Goal: Communication & Community: Answer question/provide support

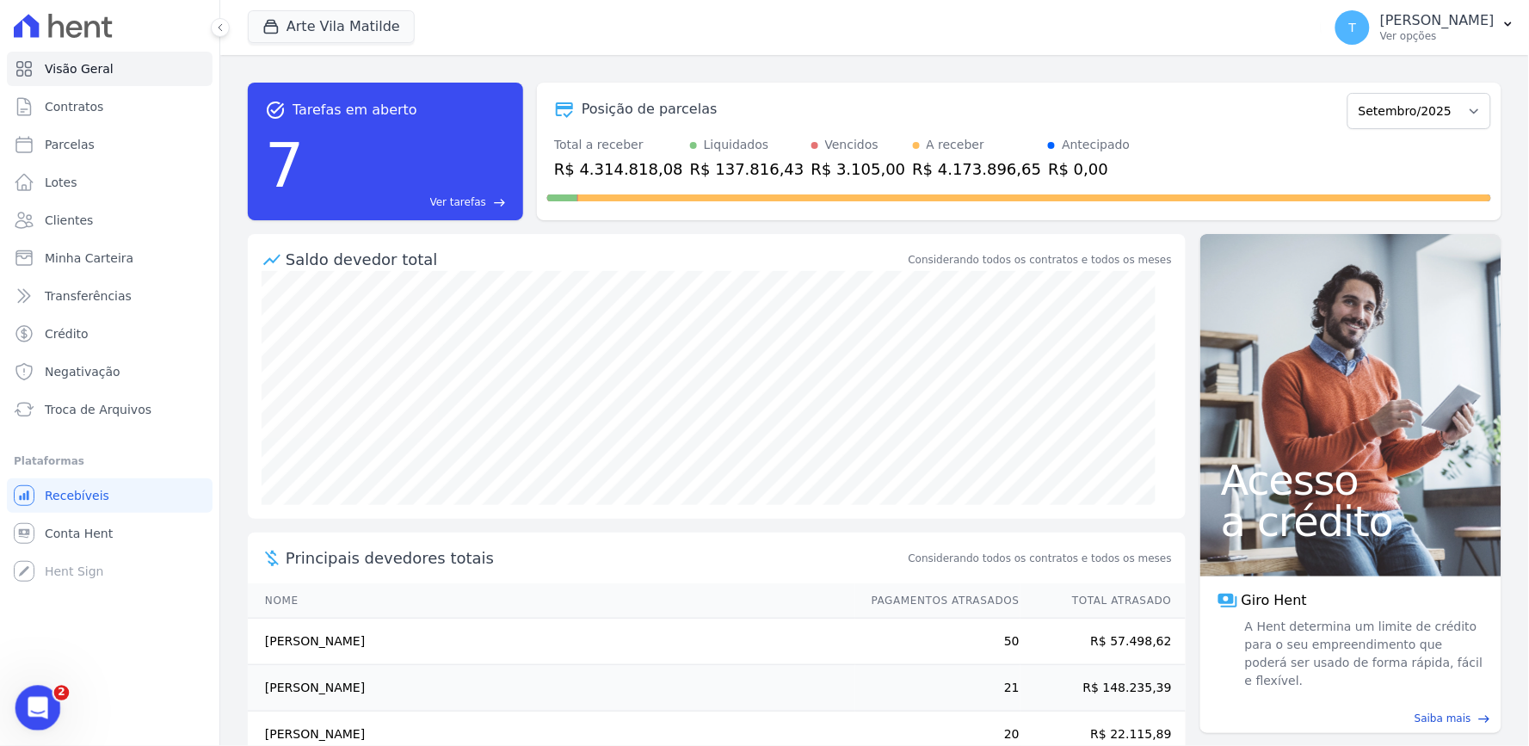
click at [30, 699] on icon "Abertura do Messenger da Intercom" at bounding box center [36, 706] width 28 height 28
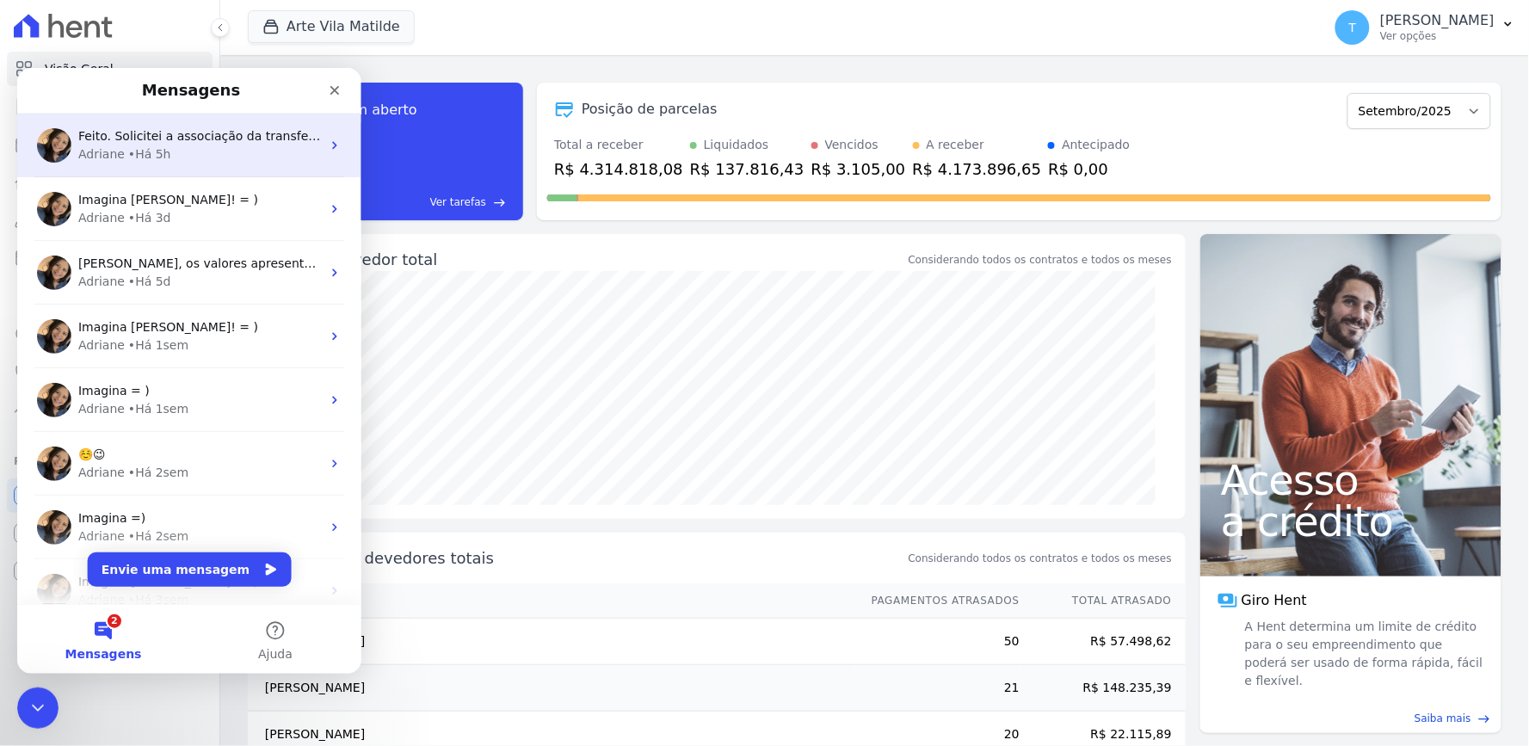
click at [188, 157] on div "Adriane • Há 5h" at bounding box center [198, 154] width 243 height 18
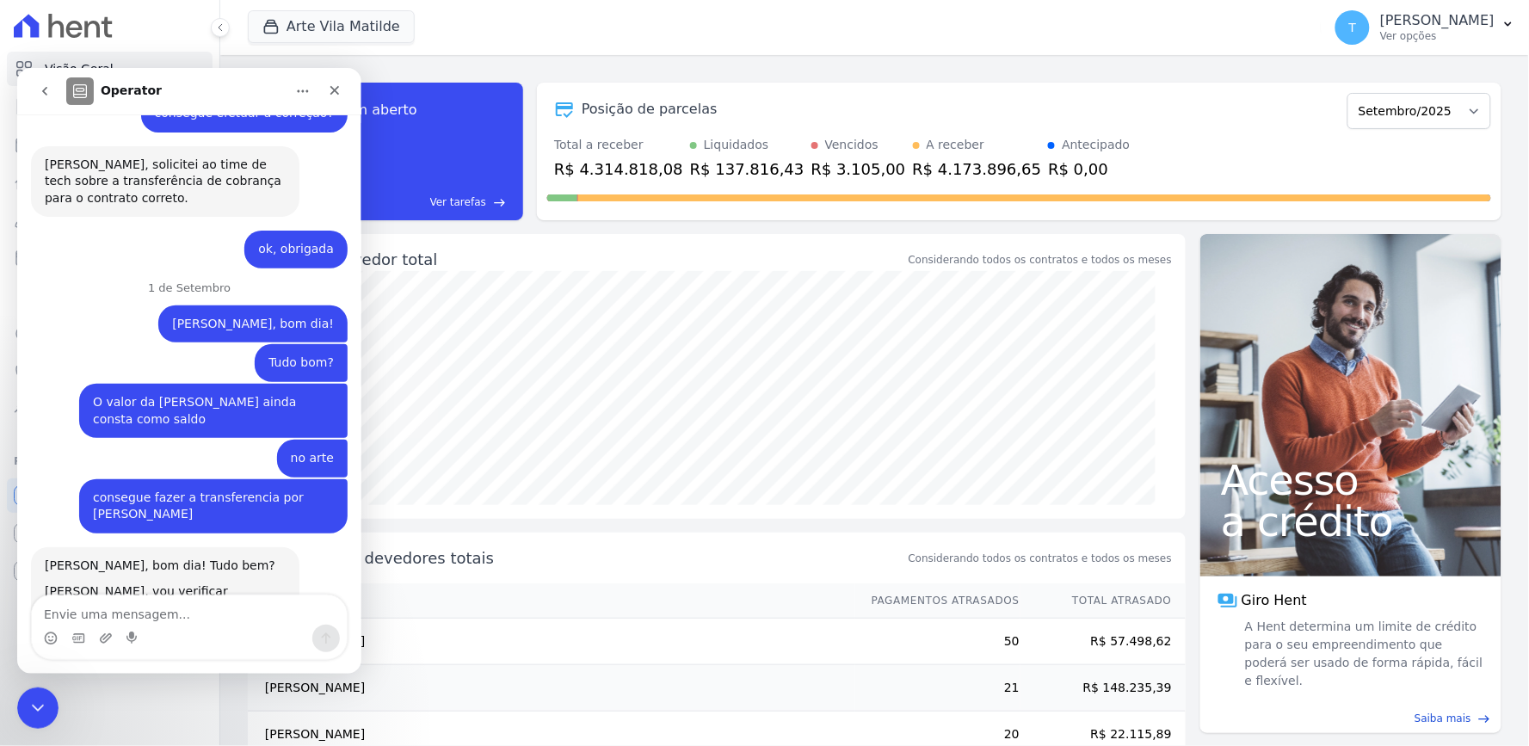
scroll to position [1141, 0]
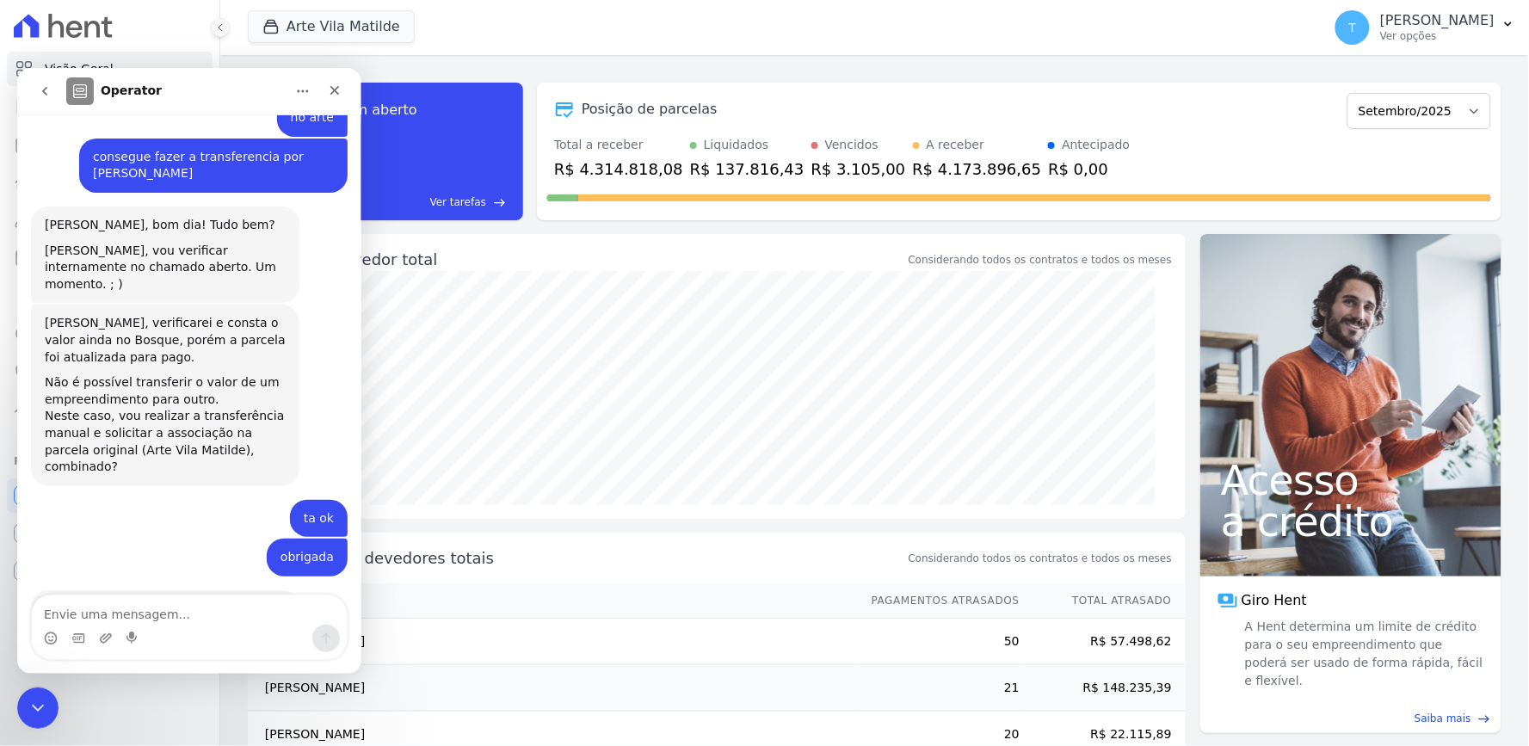
click at [48, 97] on button "go back" at bounding box center [44, 90] width 33 height 33
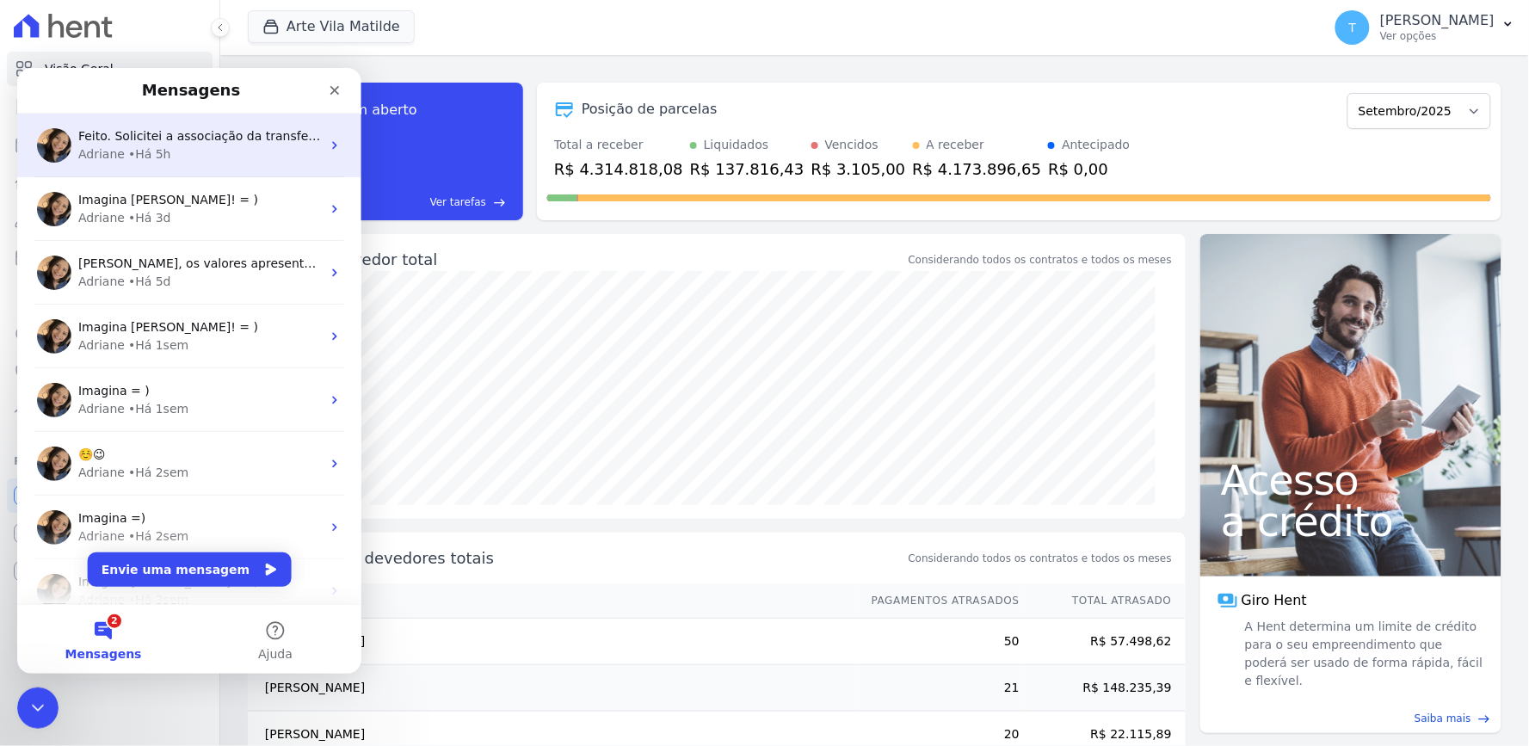
scroll to position [0, 0]
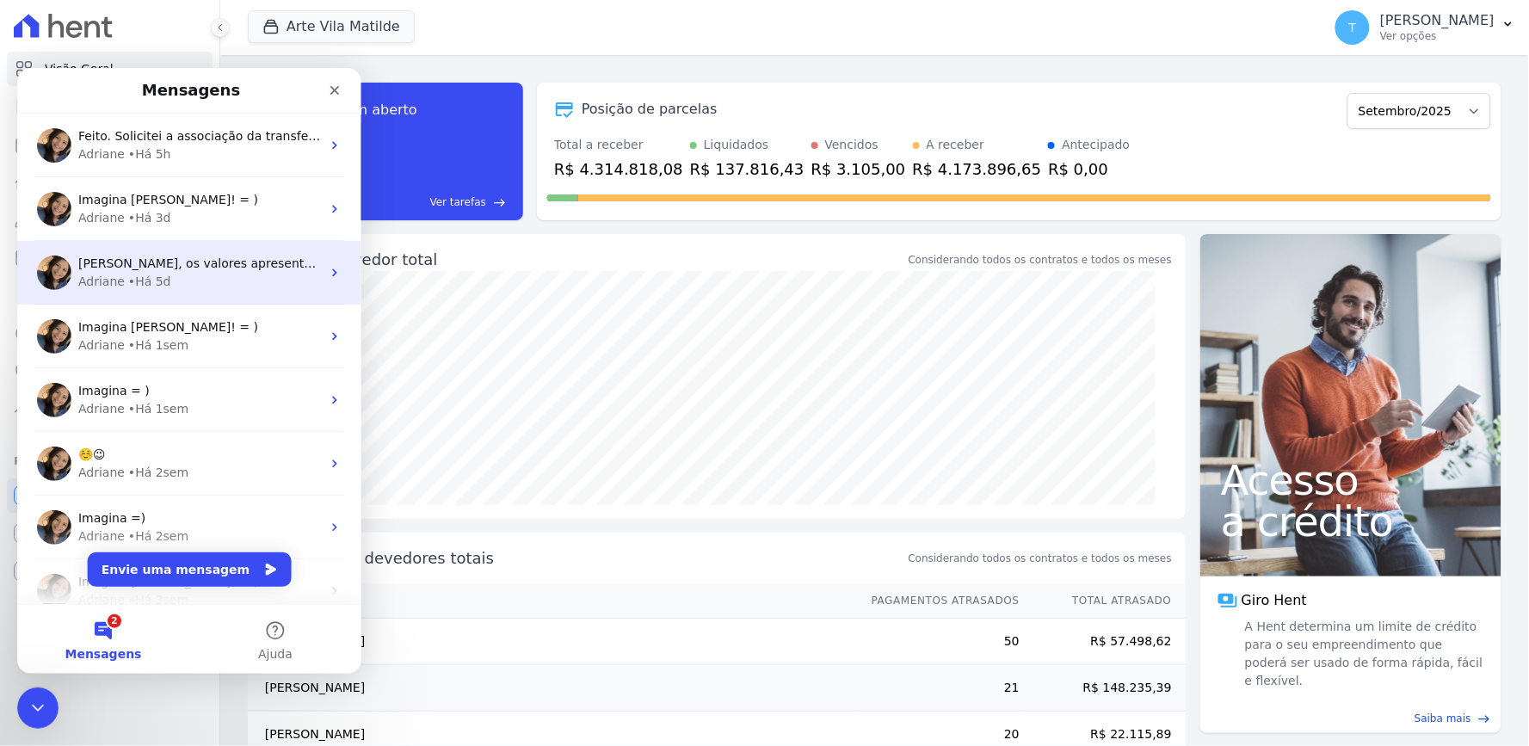
click at [169, 293] on div "[PERSON_NAME], os valores apresentados no comprovantes foram esses: Esta consta…" at bounding box center [188, 272] width 344 height 64
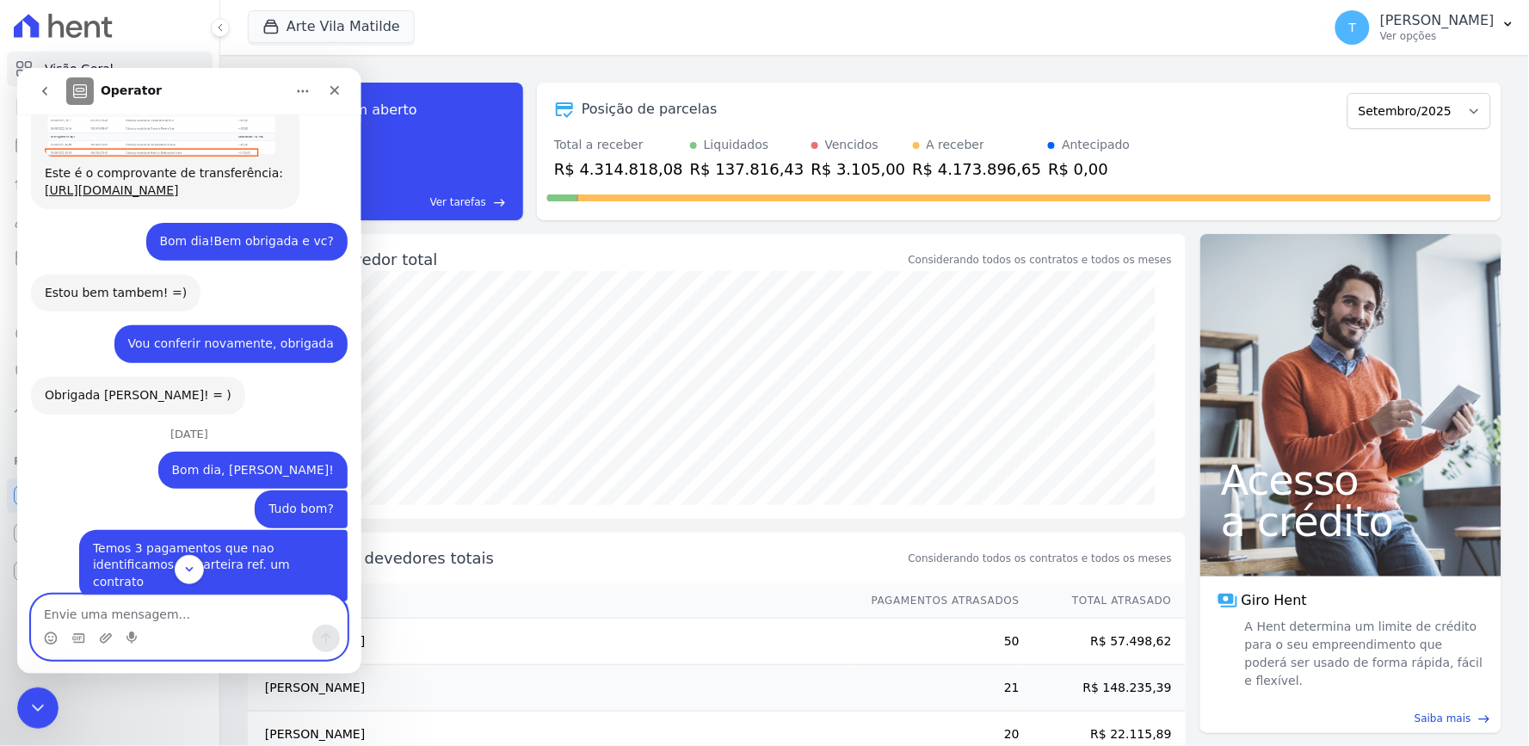
scroll to position [3401, 0]
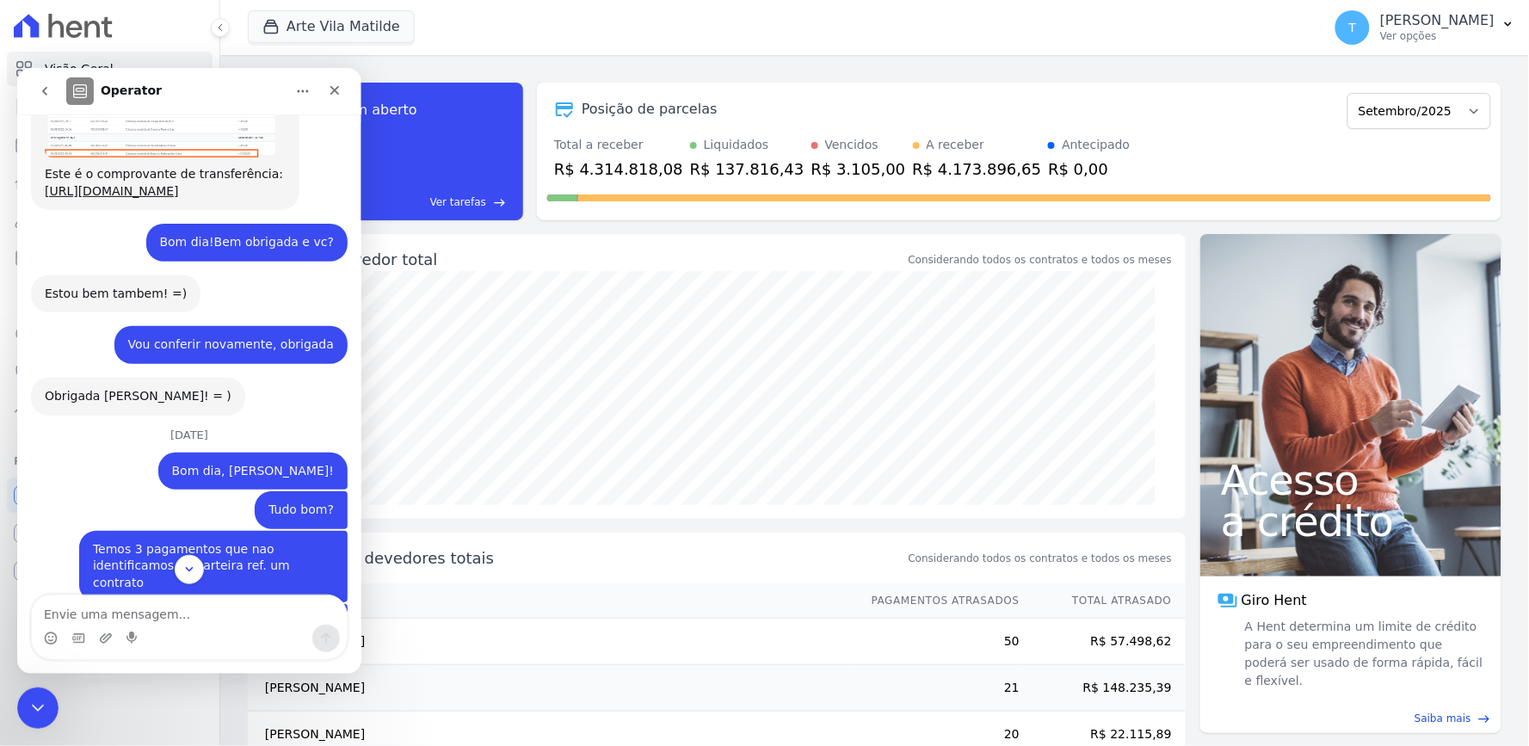
click at [585, 54] on div "Arte Vila Matilde Graal Engenharia [GEOGRAPHIC_DATA] Arcos Itaquera ARTE [GEOGR…" at bounding box center [781, 27] width 1067 height 57
click at [336, 86] on icon "Fechar" at bounding box center [334, 90] width 14 height 14
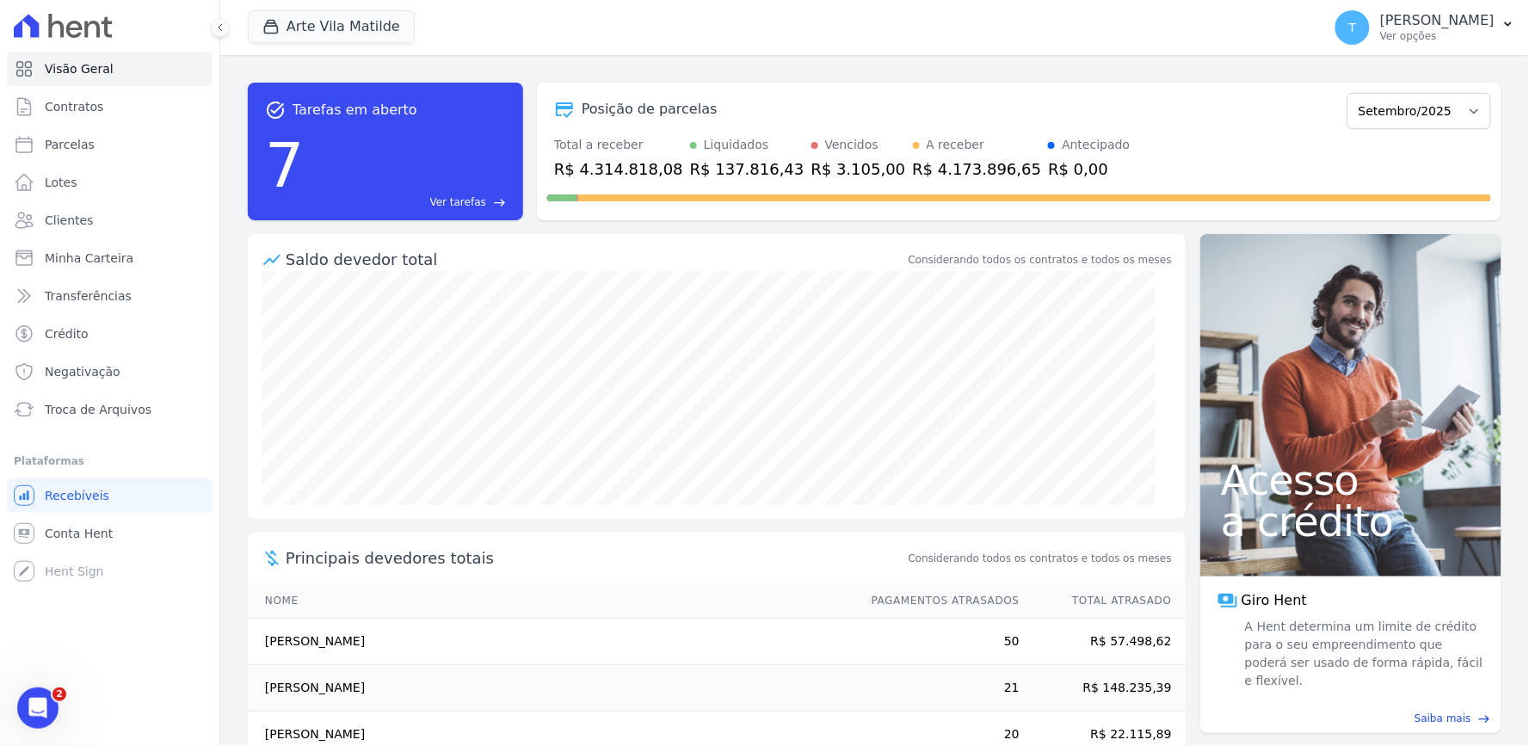
scroll to position [6940, 0]
click at [293, 28] on button "Arte Vila Matilde" at bounding box center [331, 26] width 167 height 33
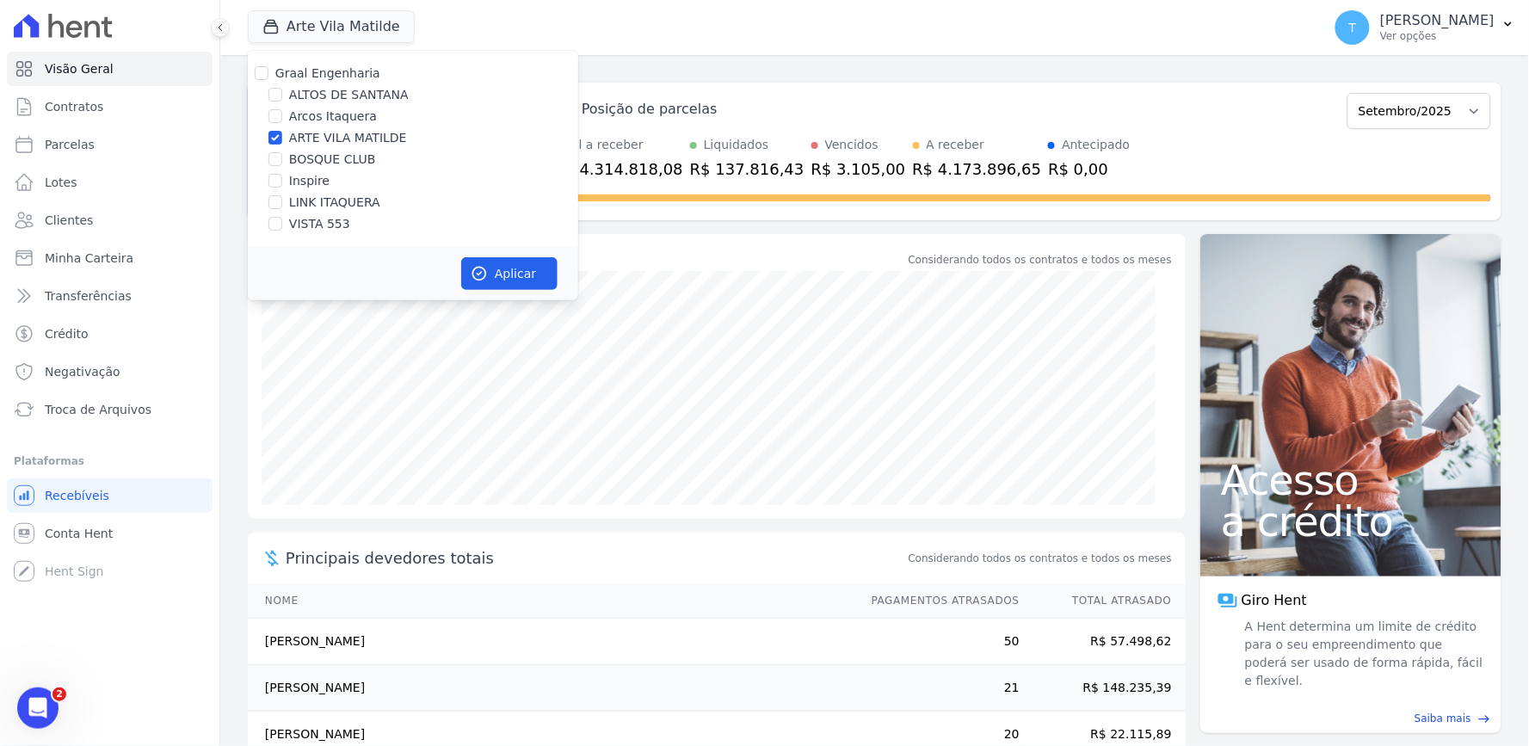
click at [303, 136] on label "ARTE VILA MATILDE" at bounding box center [348, 138] width 118 height 18
click at [282, 136] on input "ARTE VILA MATILDE" at bounding box center [276, 138] width 14 height 14
checkbox input "false"
click at [311, 224] on label "VISTA 553" at bounding box center [319, 224] width 61 height 18
click at [282, 224] on input "VISTA 553" at bounding box center [276, 224] width 14 height 14
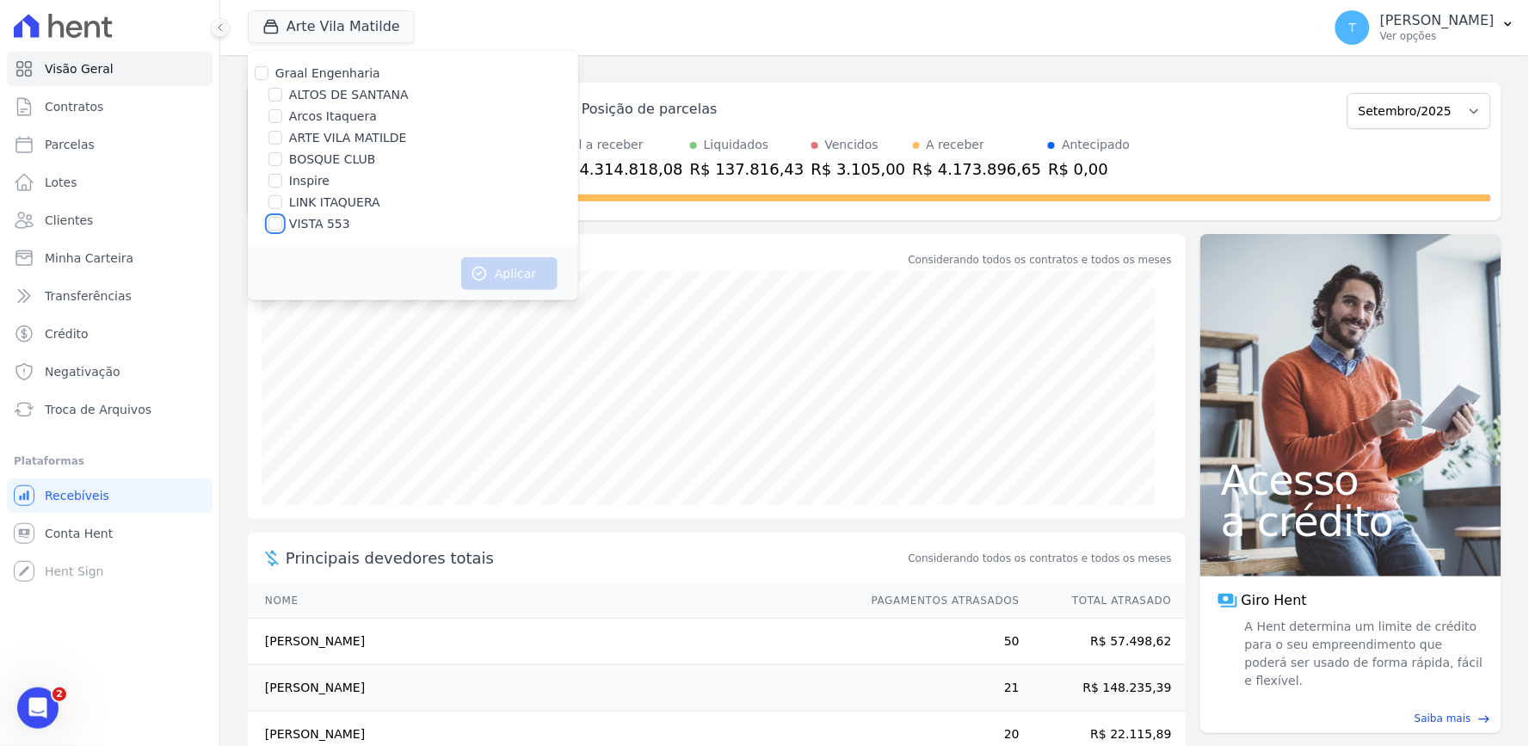
checkbox input "true"
click at [461, 273] on button "Aplicar" at bounding box center [509, 273] width 96 height 33
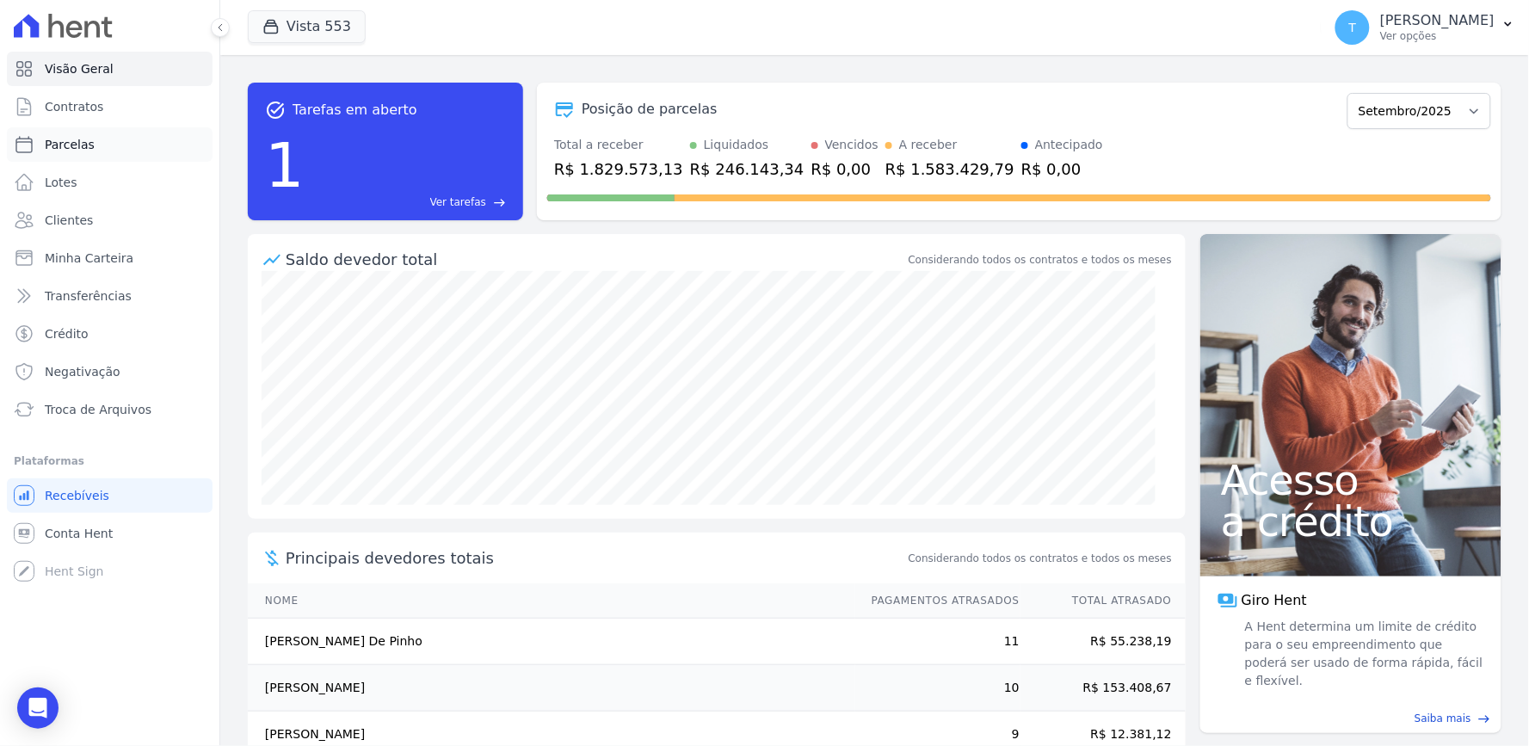
click at [72, 144] on span "Parcelas" at bounding box center [70, 144] width 50 height 17
select select
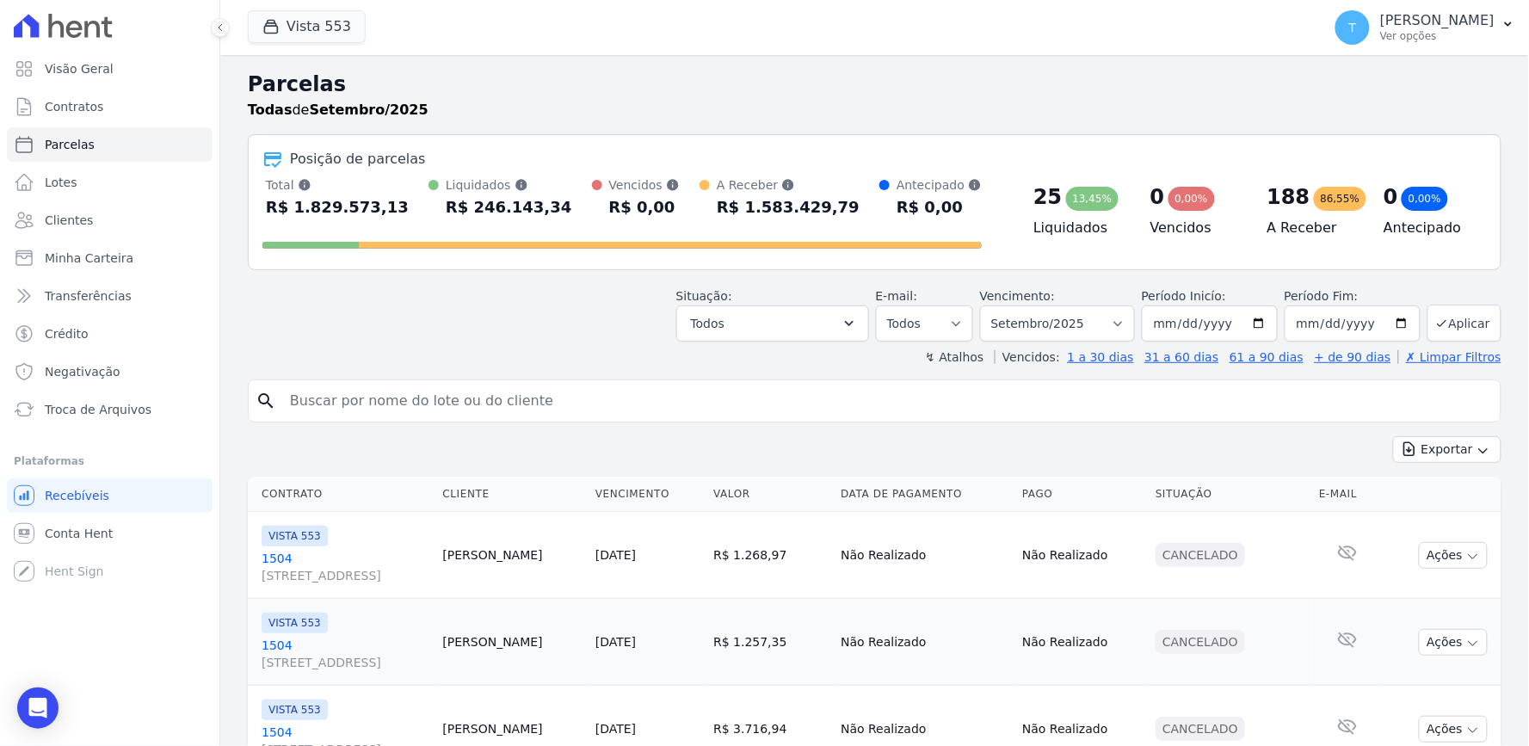
click at [424, 399] on input "search" at bounding box center [887, 401] width 1214 height 34
type input "dayana"
select select
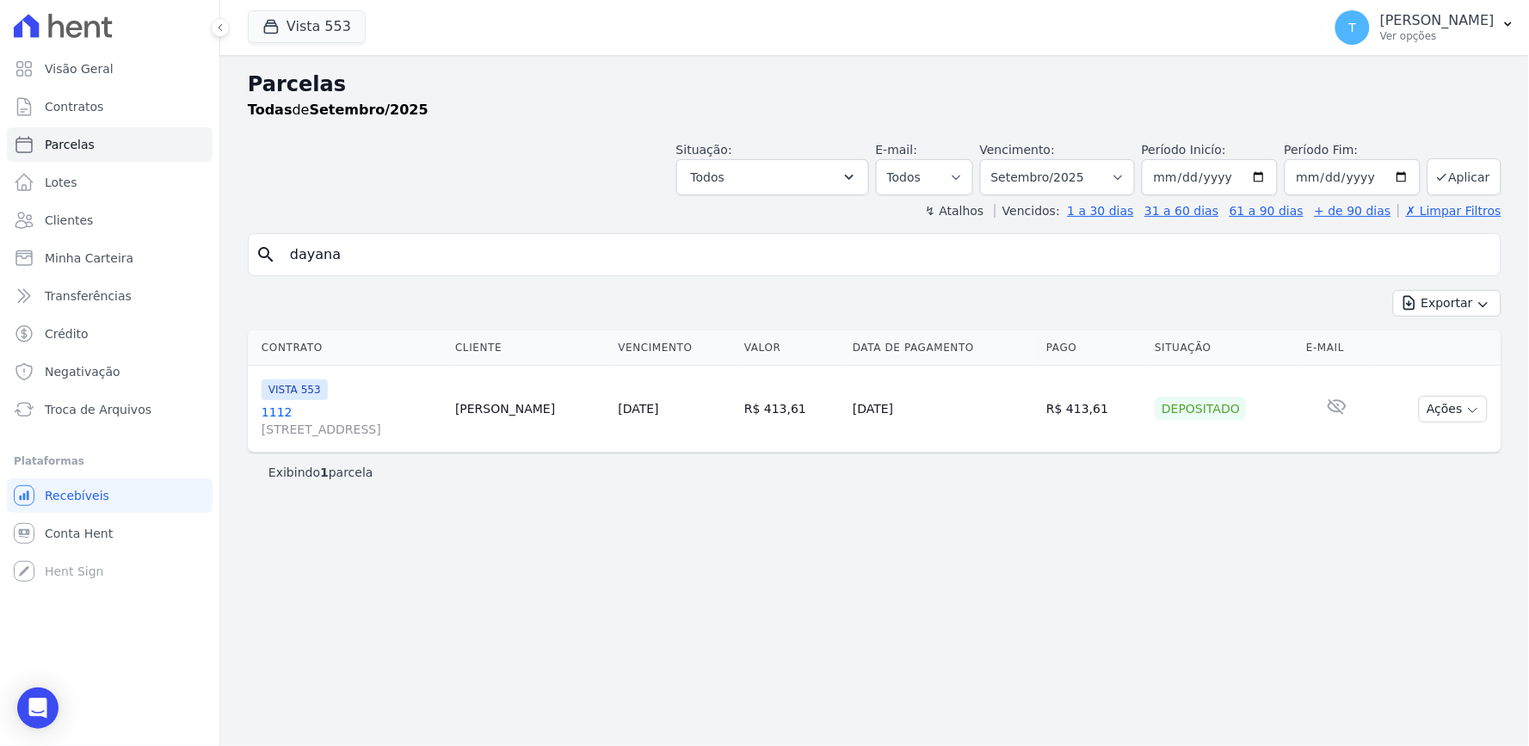
click at [349, 419] on link "1112 [STREET_ADDRESS]" at bounding box center [352, 421] width 180 height 34
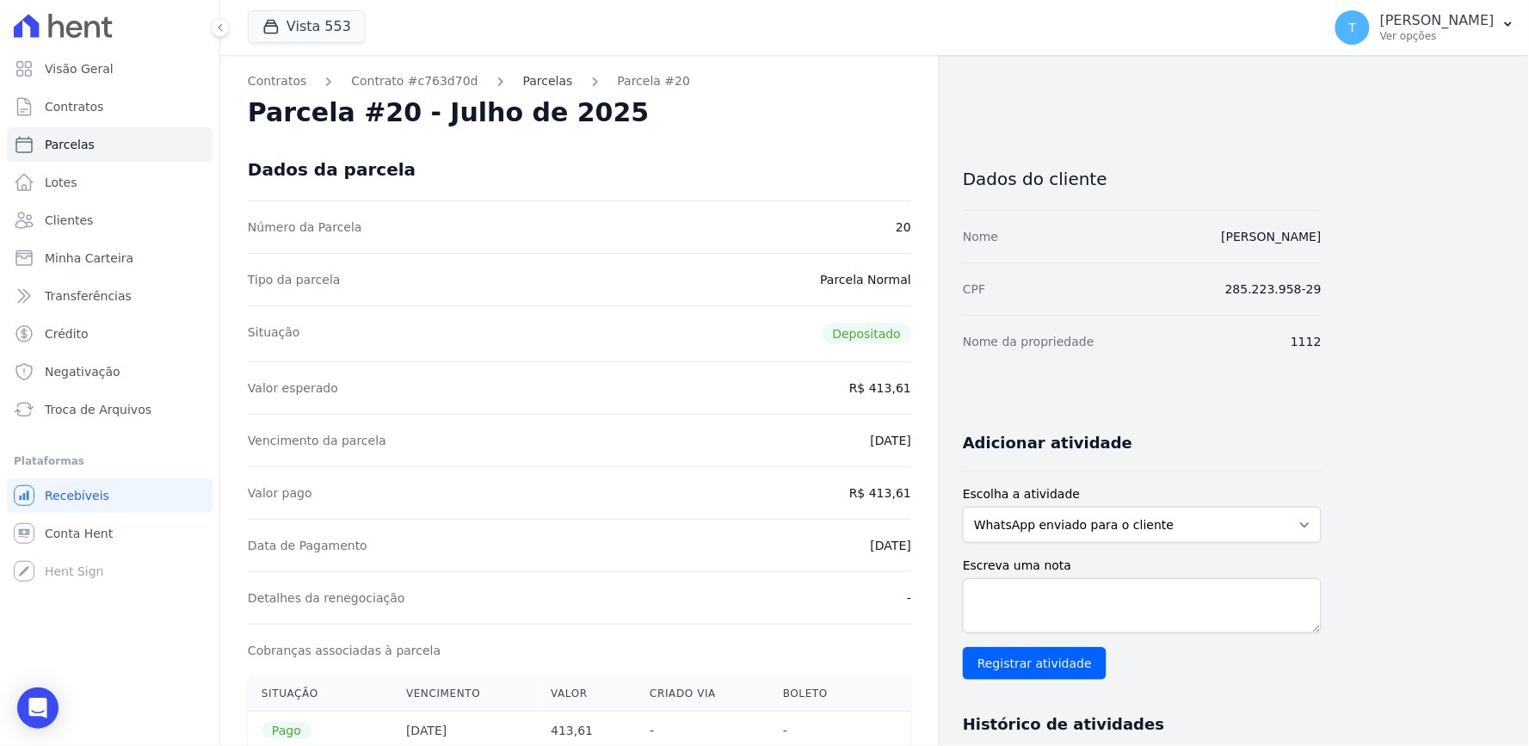
click at [528, 81] on link "Parcelas" at bounding box center [548, 81] width 50 height 18
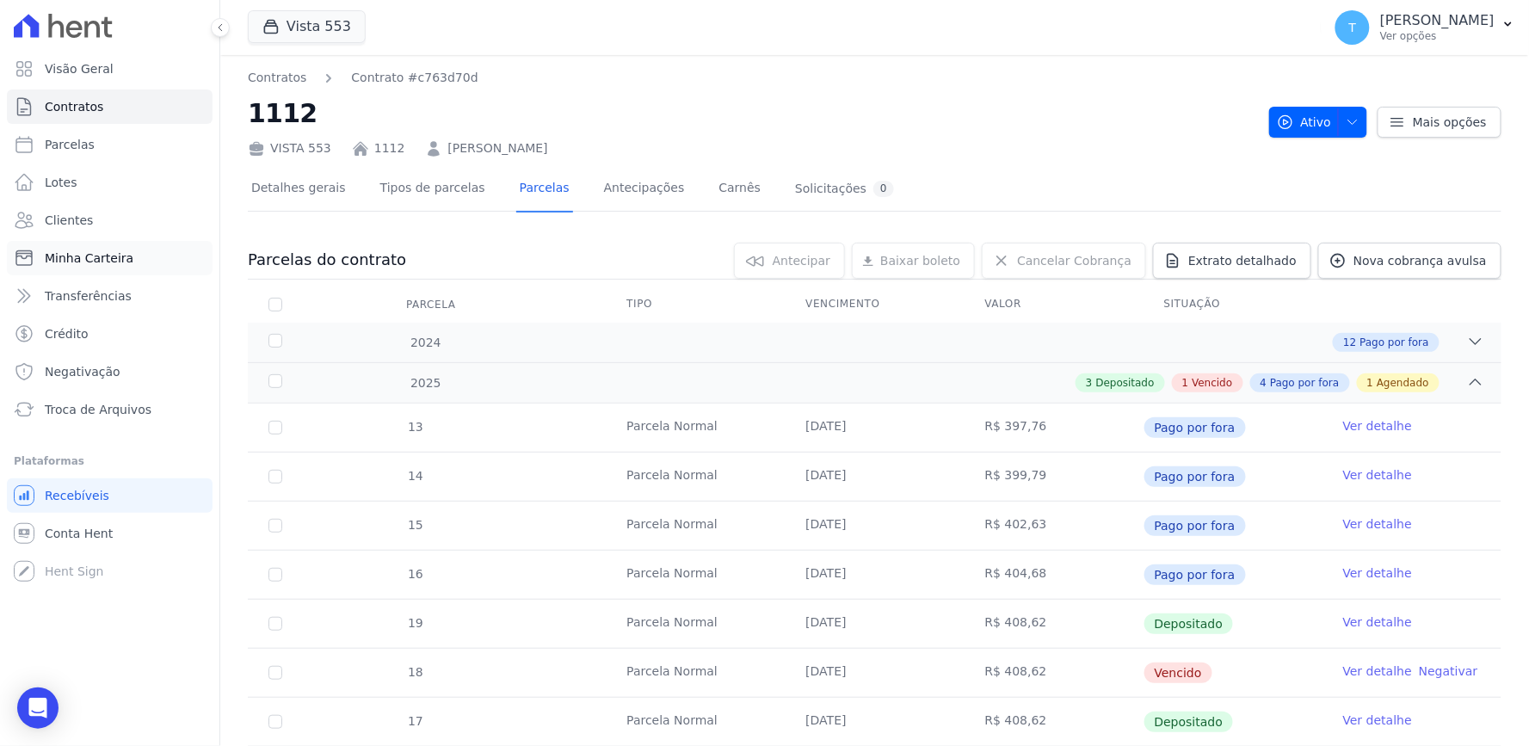
click at [57, 256] on span "Minha Carteira" at bounding box center [89, 258] width 89 height 17
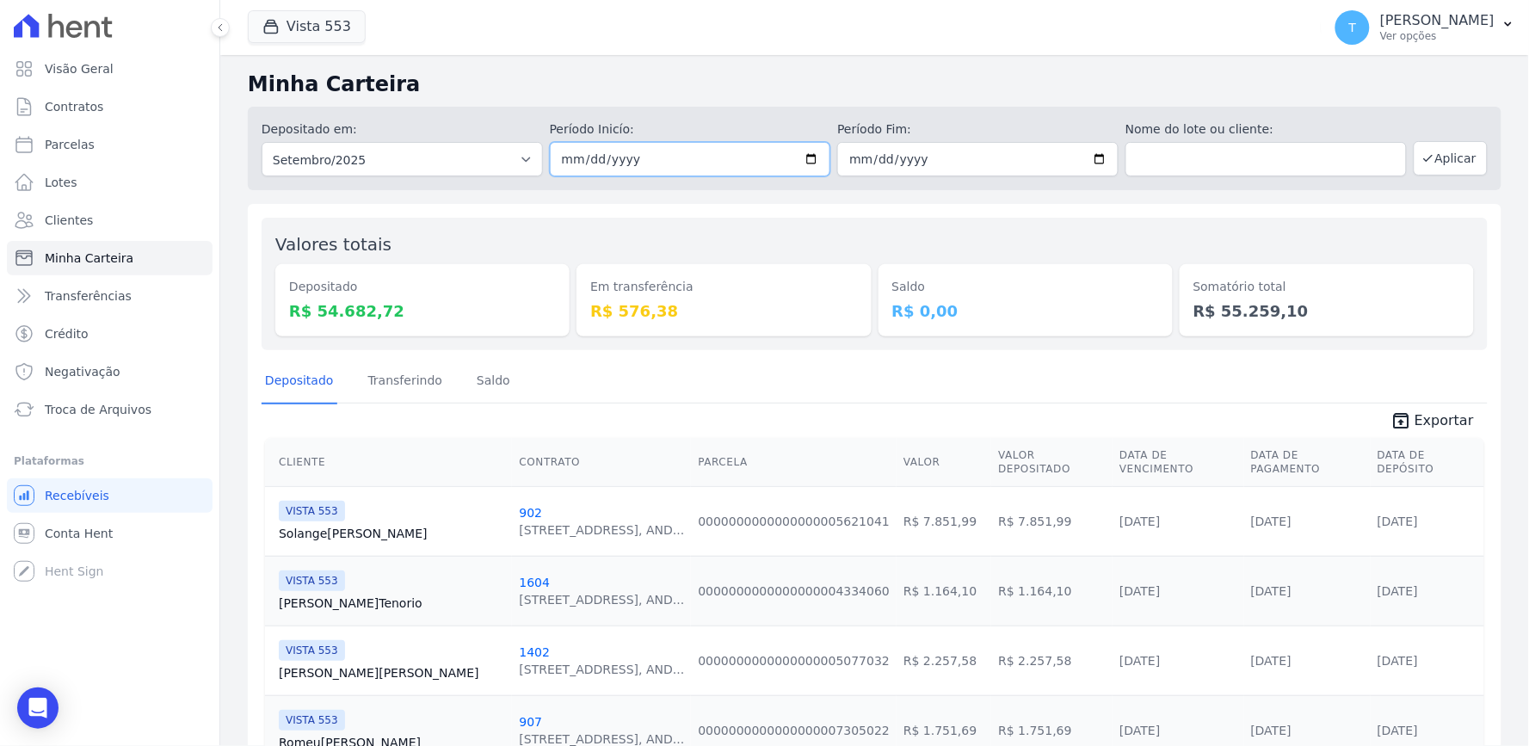
click at [806, 159] on input "[DATE]" at bounding box center [690, 159] width 281 height 34
type input "[DATE]"
click at [1257, 158] on input "text" at bounding box center [1266, 159] width 281 height 34
click at [1397, 148] on div "Depositado em: Todos os meses Julho/2017 Agosto/2017 Setembro/2017 Outubro/2017…" at bounding box center [875, 148] width 1254 height 83
type input "dayana"
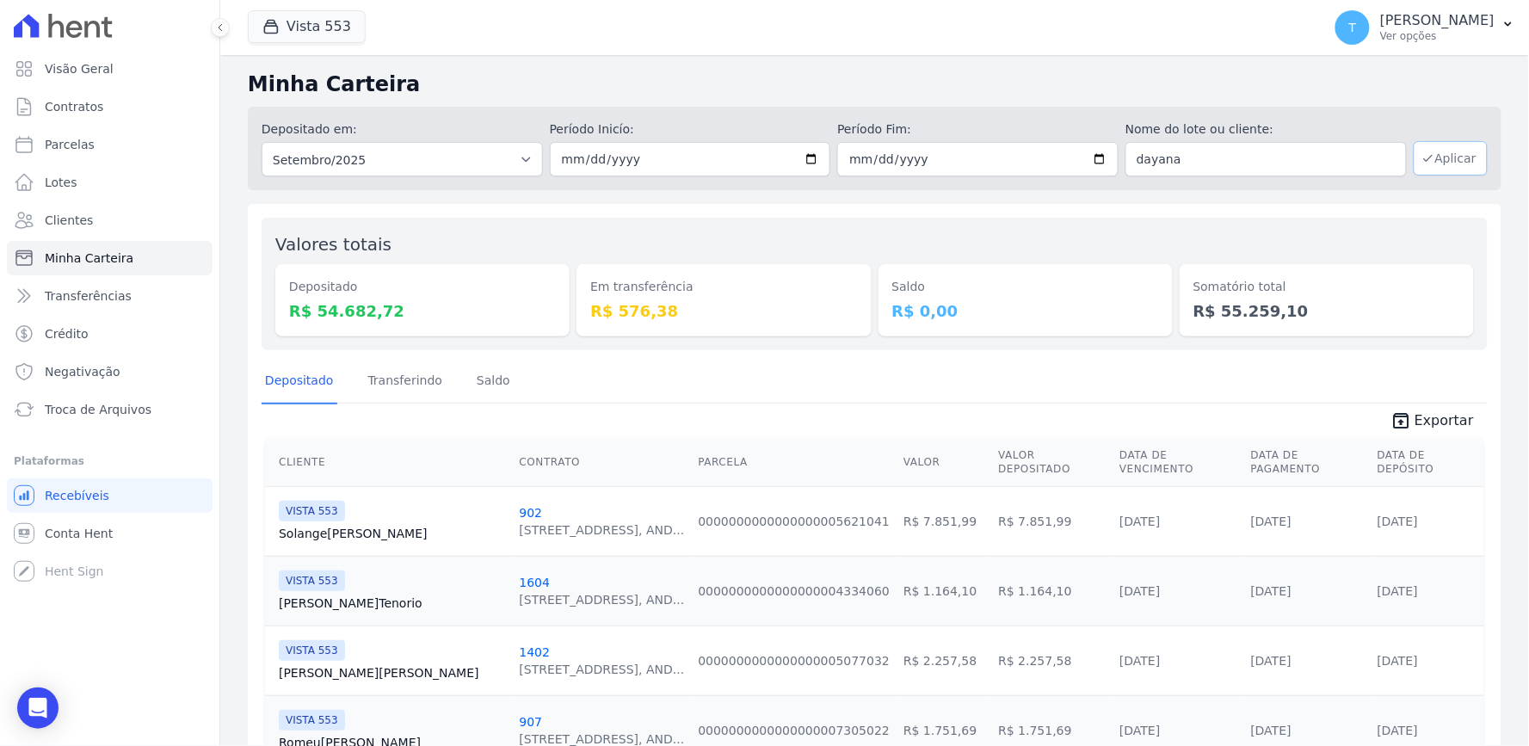
click at [1423, 162] on button "Aplicar" at bounding box center [1451, 158] width 74 height 34
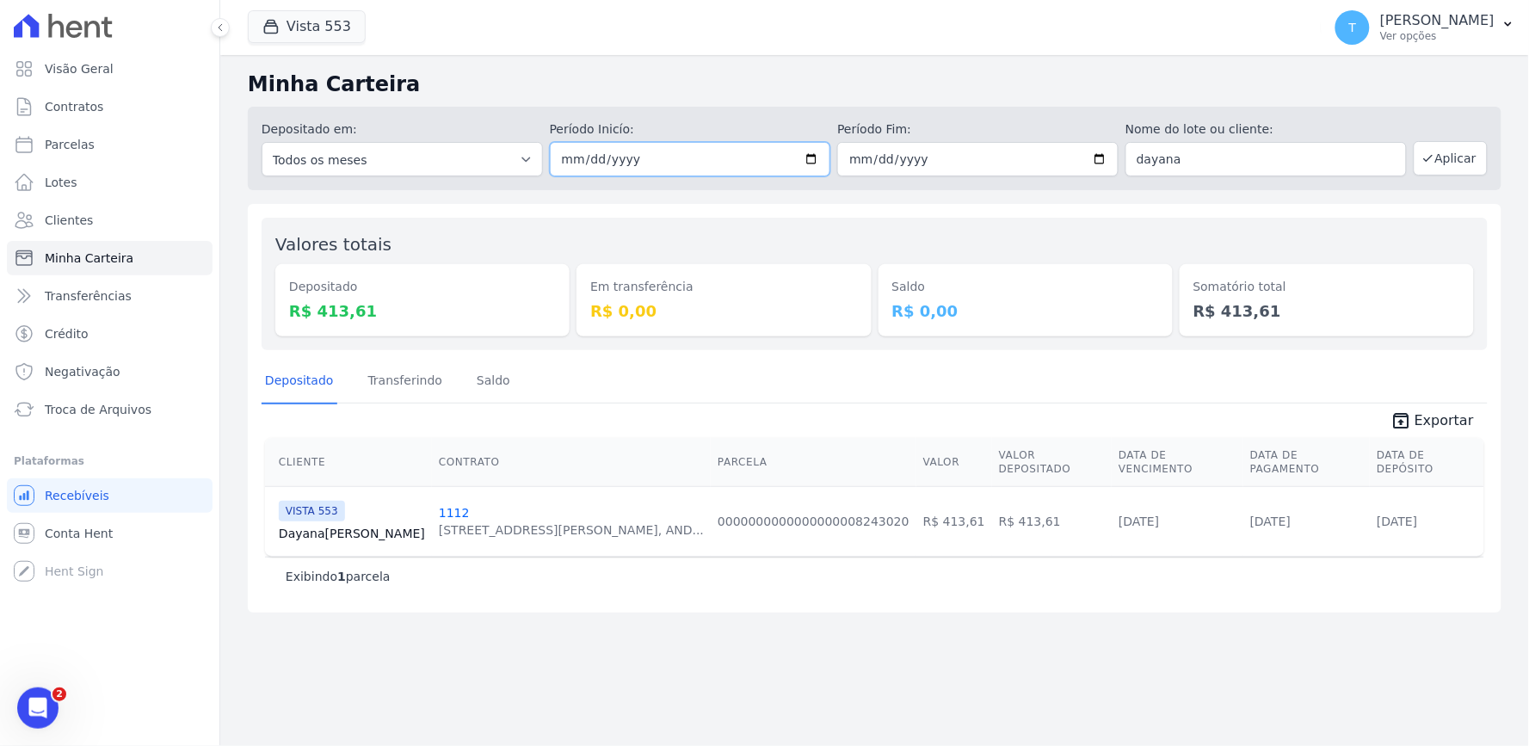
click at [811, 157] on input "[DATE]" at bounding box center [690, 159] width 281 height 34
type input "2025-07-01"
click at [1463, 165] on button "Aplicar" at bounding box center [1451, 158] width 74 height 34
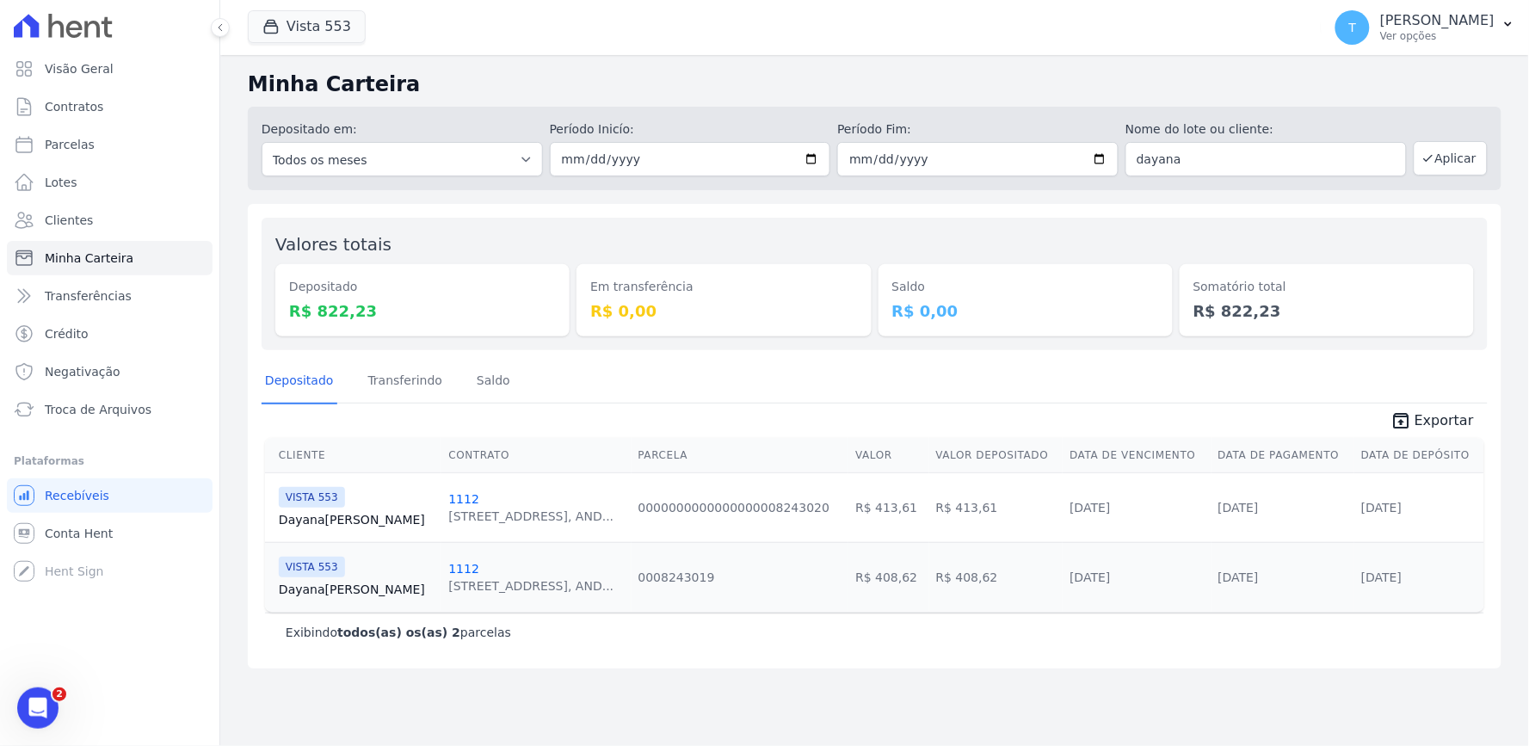
click at [951, 413] on span "unarchive Exportar" at bounding box center [875, 419] width 1226 height 31
click at [1124, 370] on div "Depositado Transferindo Saldo" at bounding box center [875, 382] width 1226 height 42
click at [1281, 642] on div "Exibindo todos(as) os(as) 2 parcelas" at bounding box center [875, 632] width 1220 height 39
click at [812, 153] on input "2025-07-01" at bounding box center [690, 159] width 281 height 34
type input "2025-06-01"
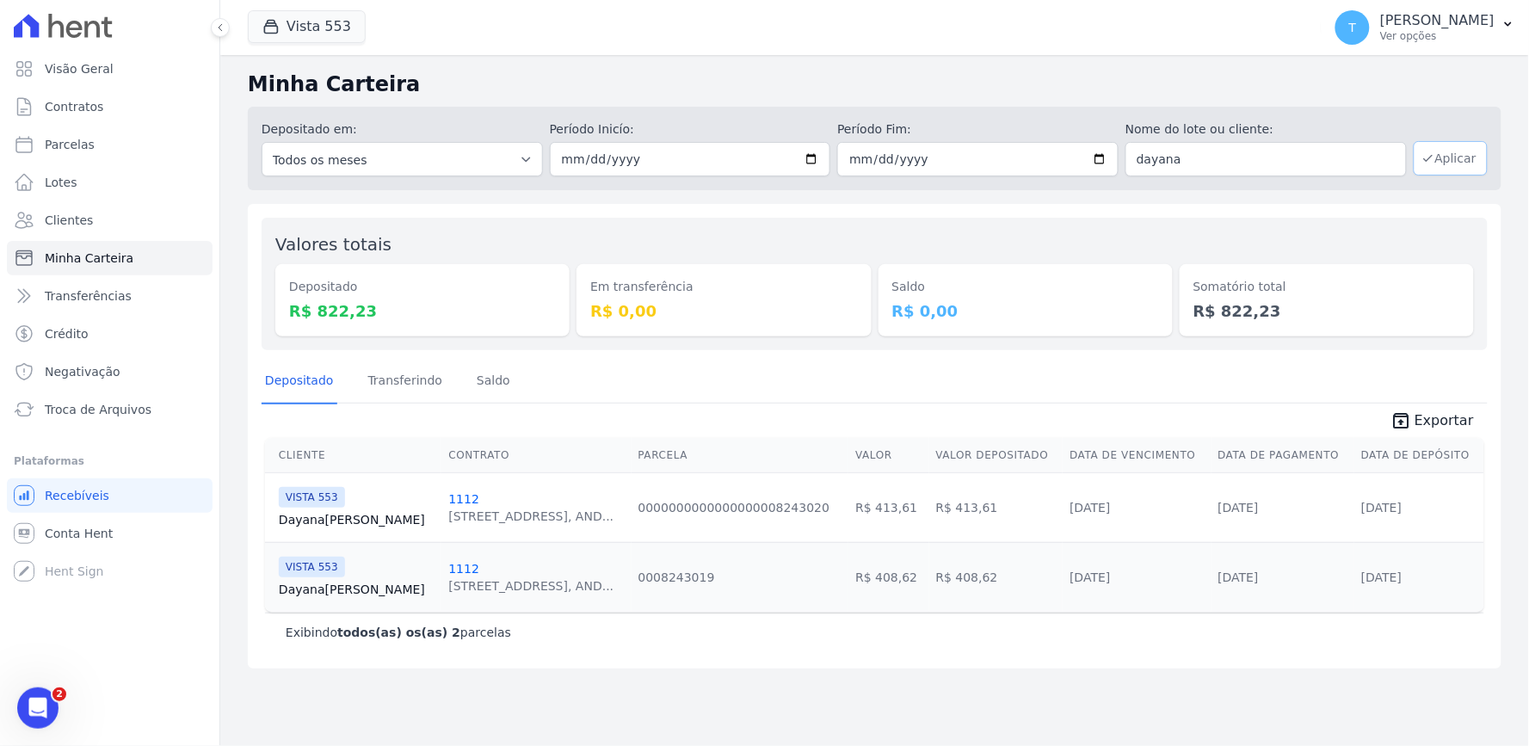
click at [1455, 165] on button "Aplicar" at bounding box center [1451, 158] width 74 height 34
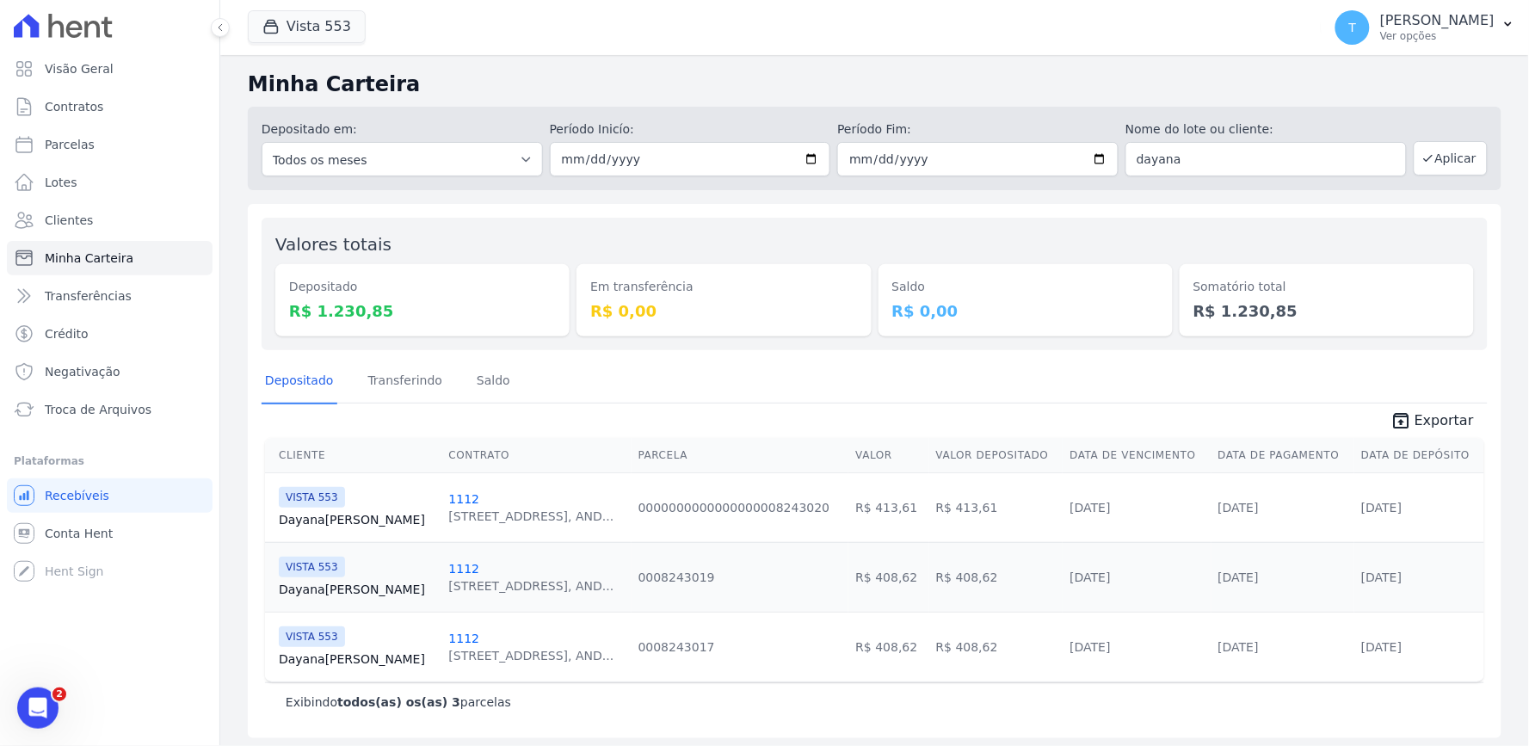
click at [1175, 694] on div "Exibindo todos(as) os(as) 3 parcelas" at bounding box center [875, 702] width 1178 height 17
click at [28, 702] on icon "Abertura do Messenger da Intercom" at bounding box center [36, 706] width 28 height 28
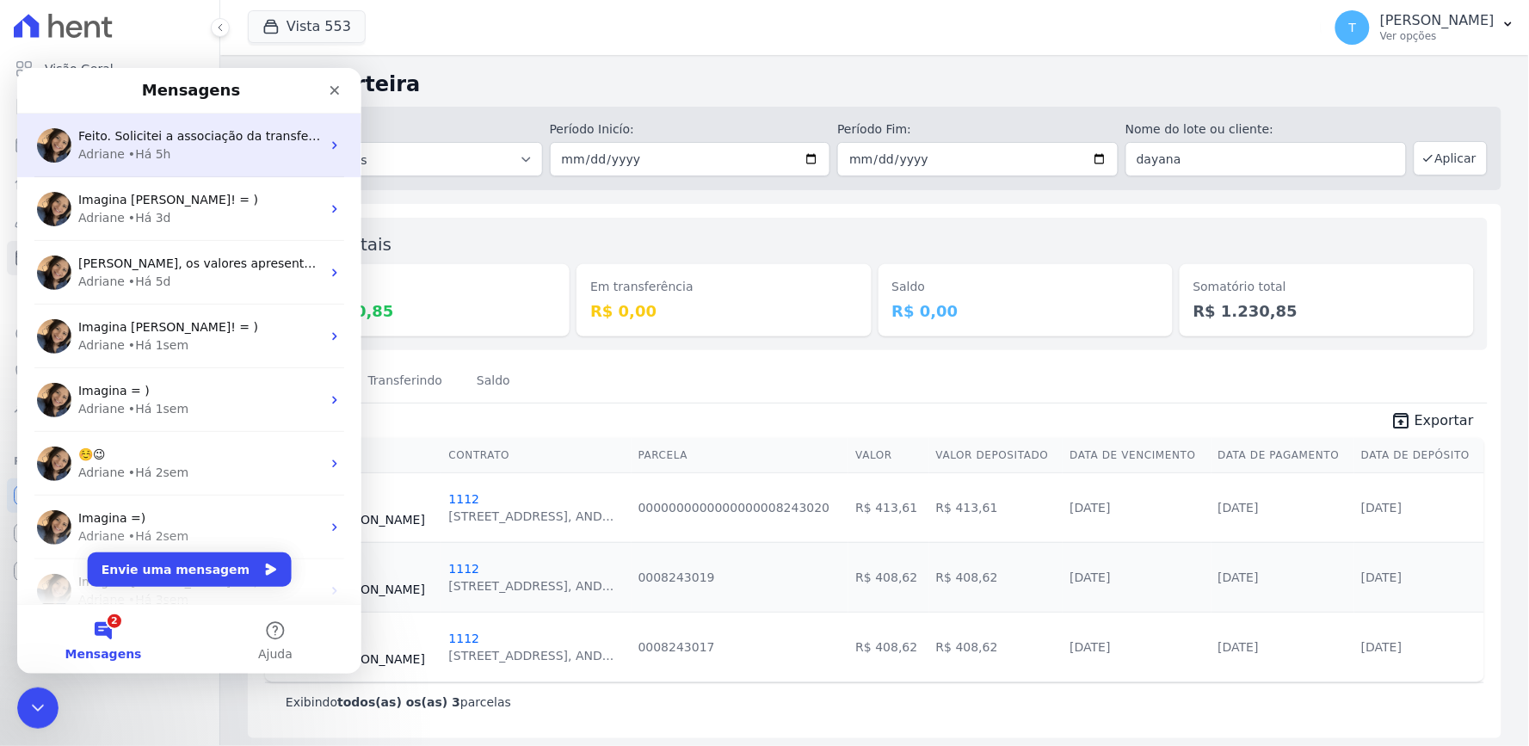
click at [151, 154] on div "• Há 5h" at bounding box center [148, 154] width 43 height 18
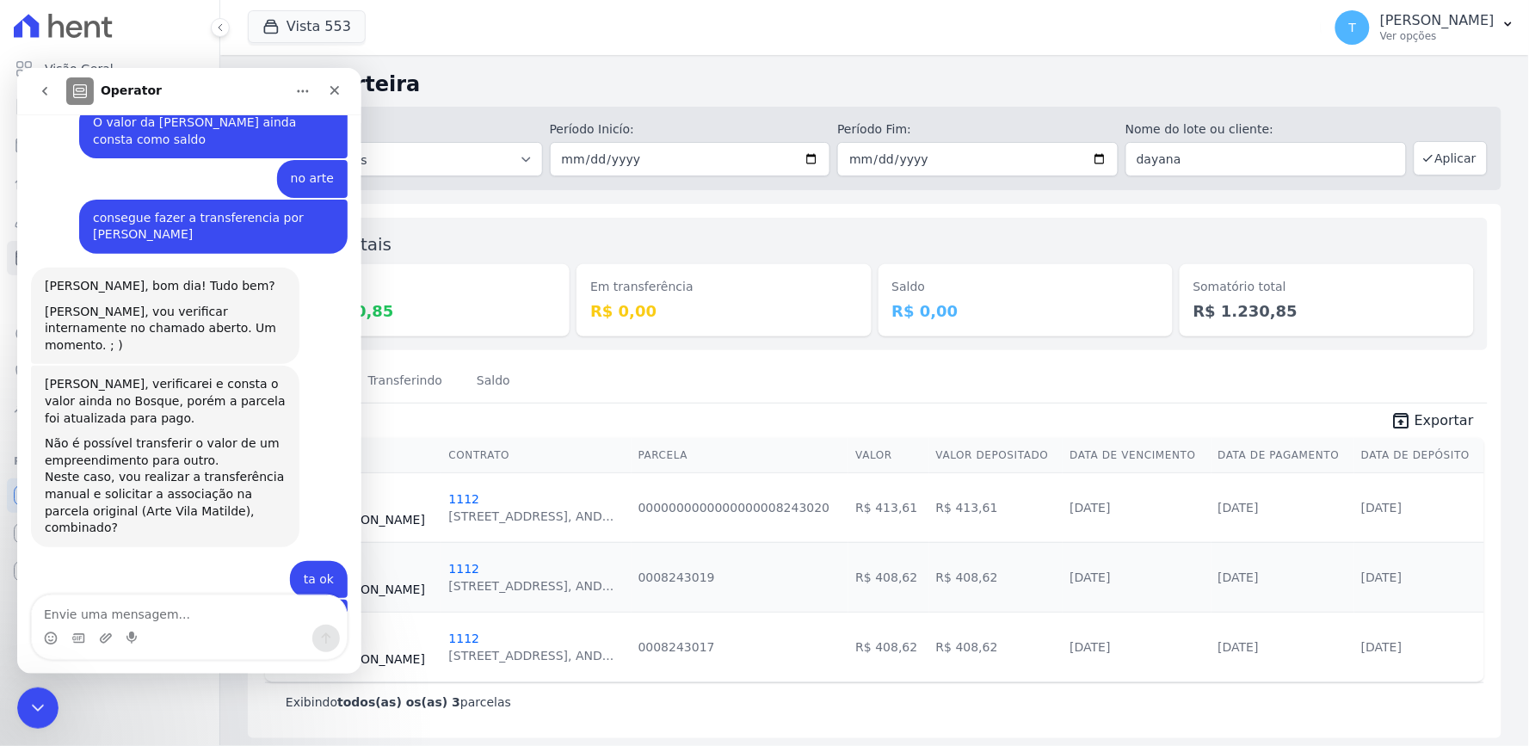
scroll to position [1141, 0]
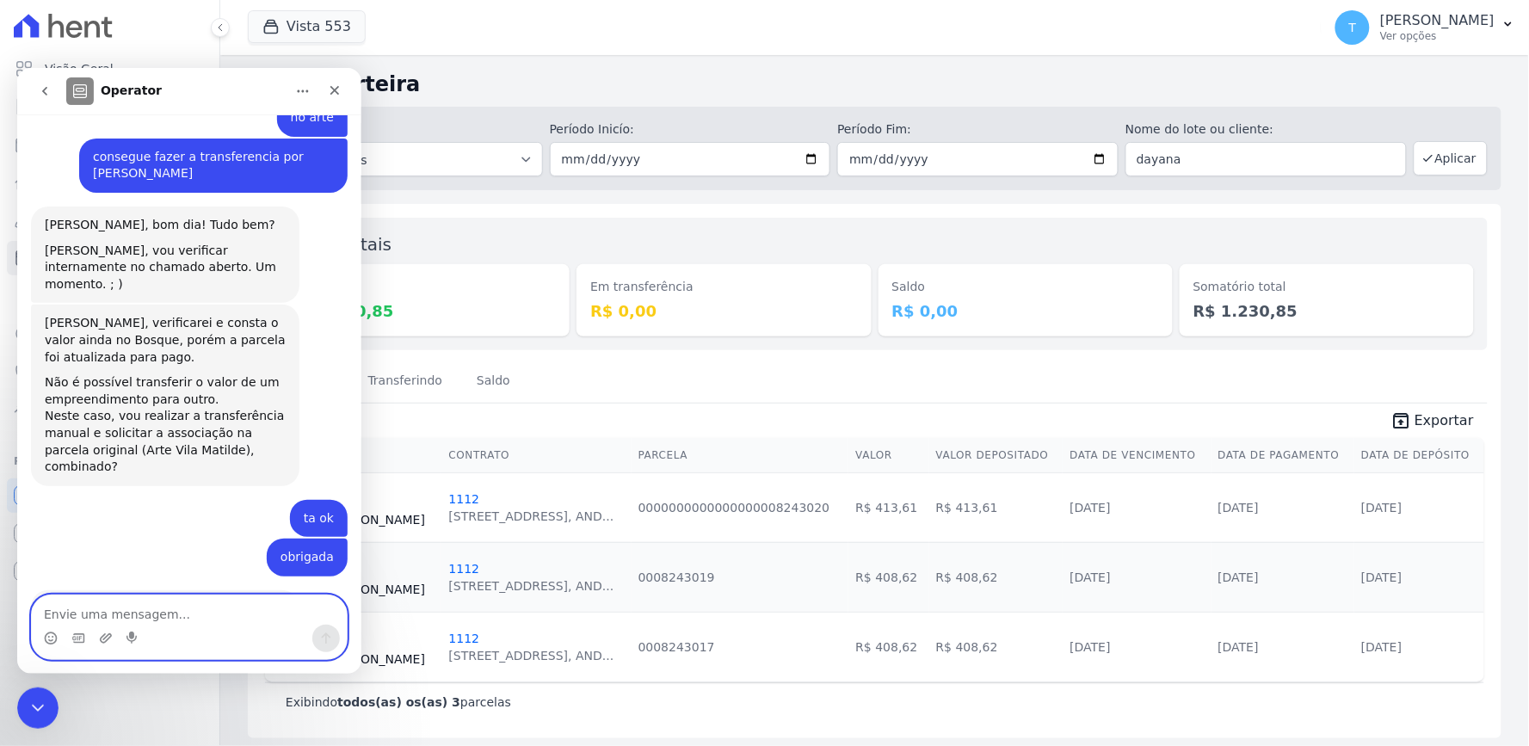
click at [121, 611] on textarea "Envie uma mensagem..." at bounding box center [188, 609] width 315 height 29
type textarea "Adriane, boa tarde!"
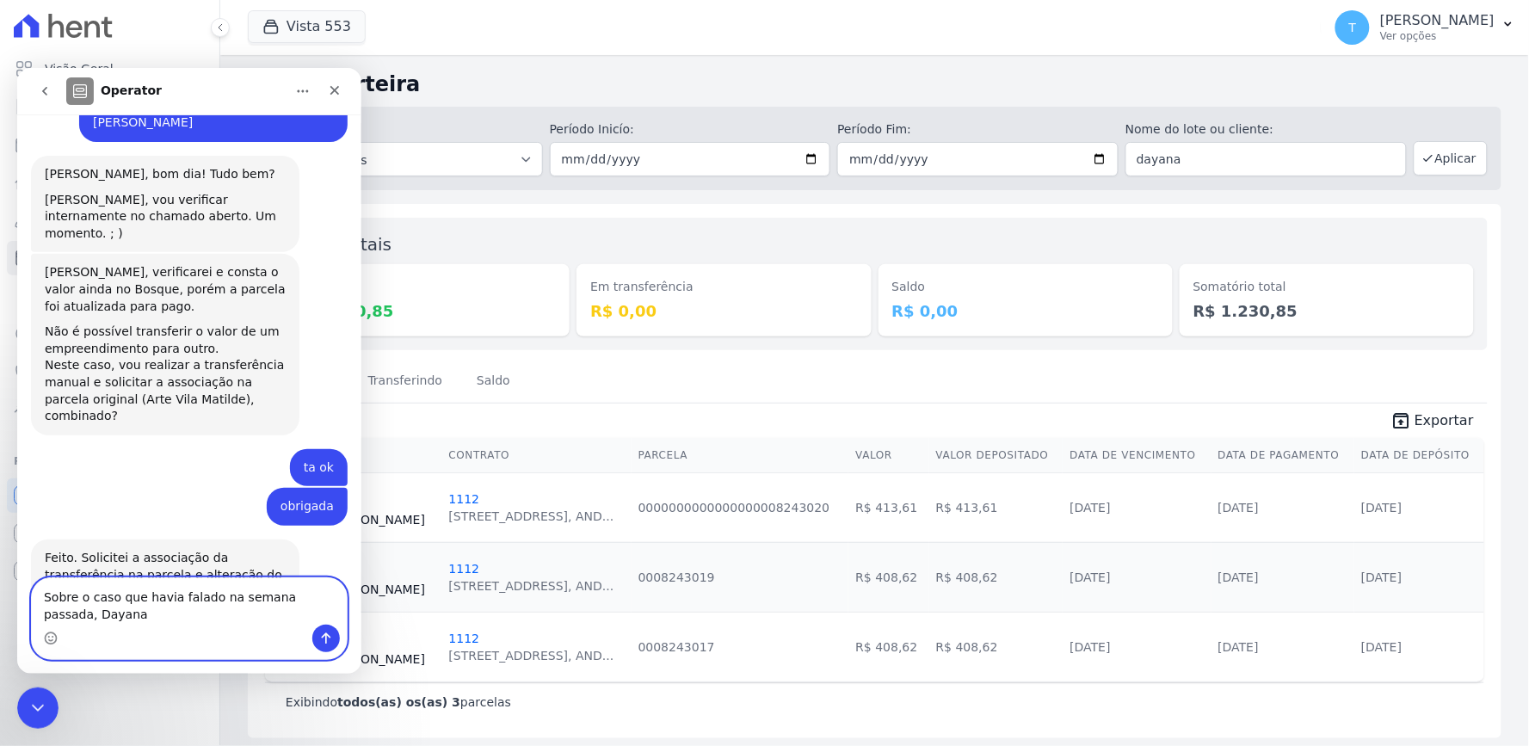
scroll to position [1210, 0]
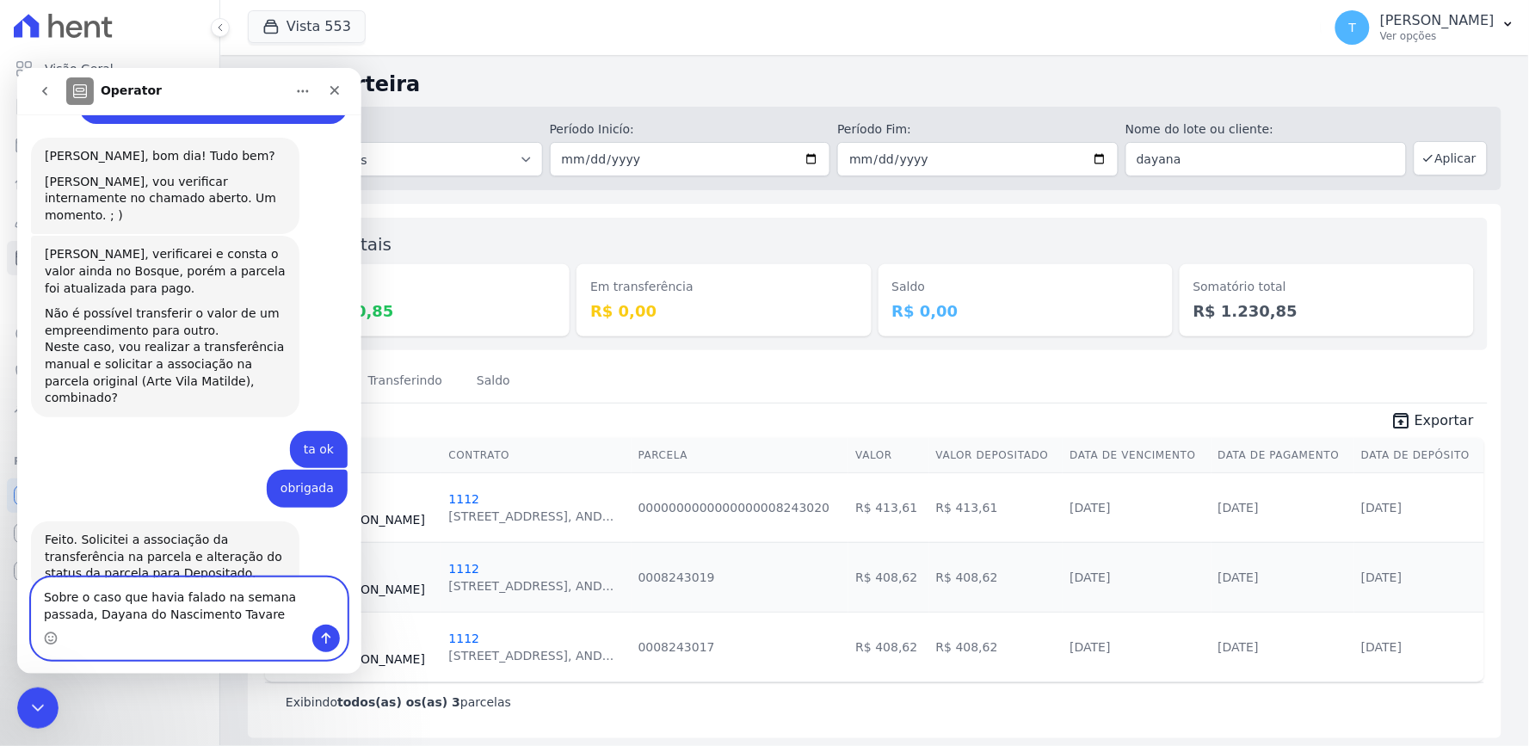
type textarea "Sobre o caso que havia falado na semana passada, Dayana do Nascimento Tavares"
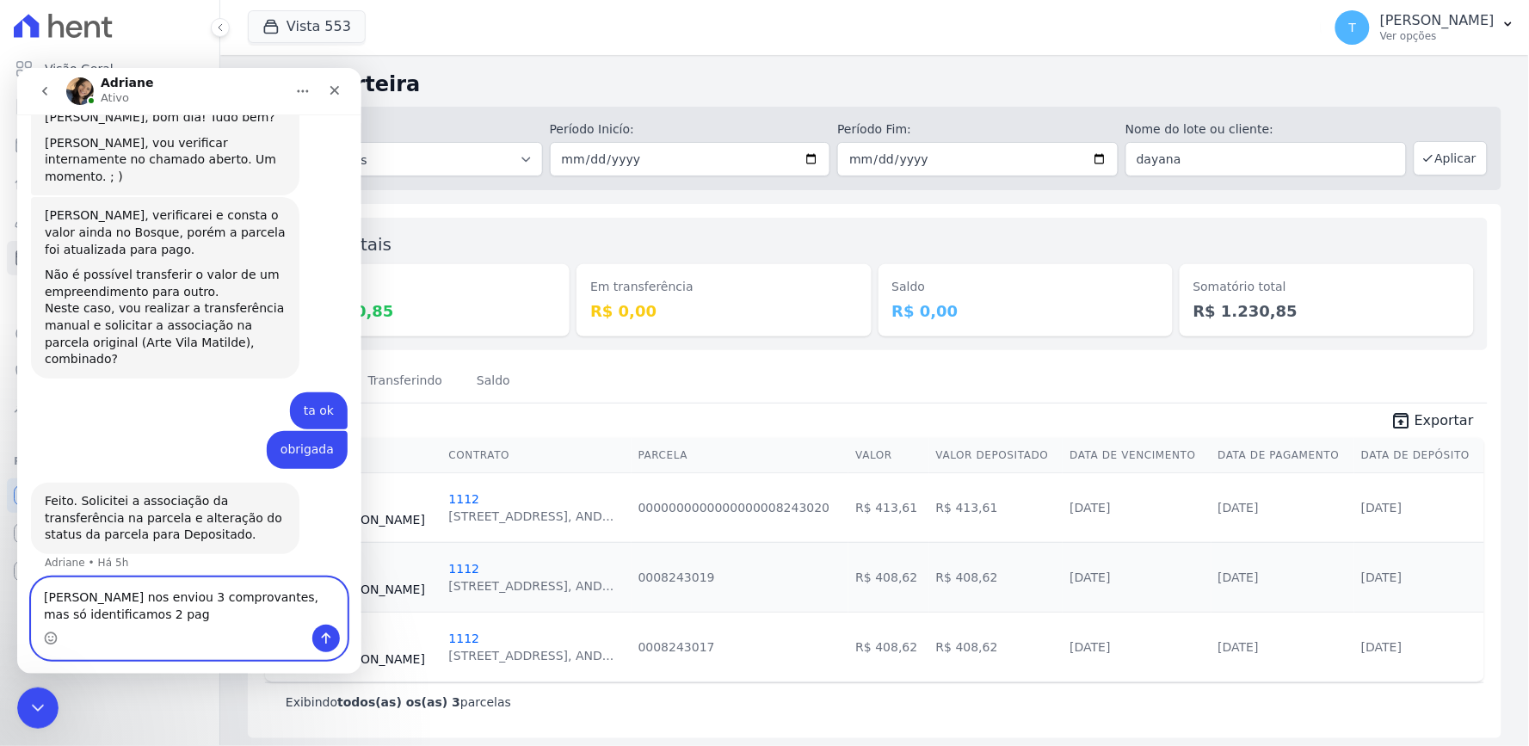
scroll to position [1266, 0]
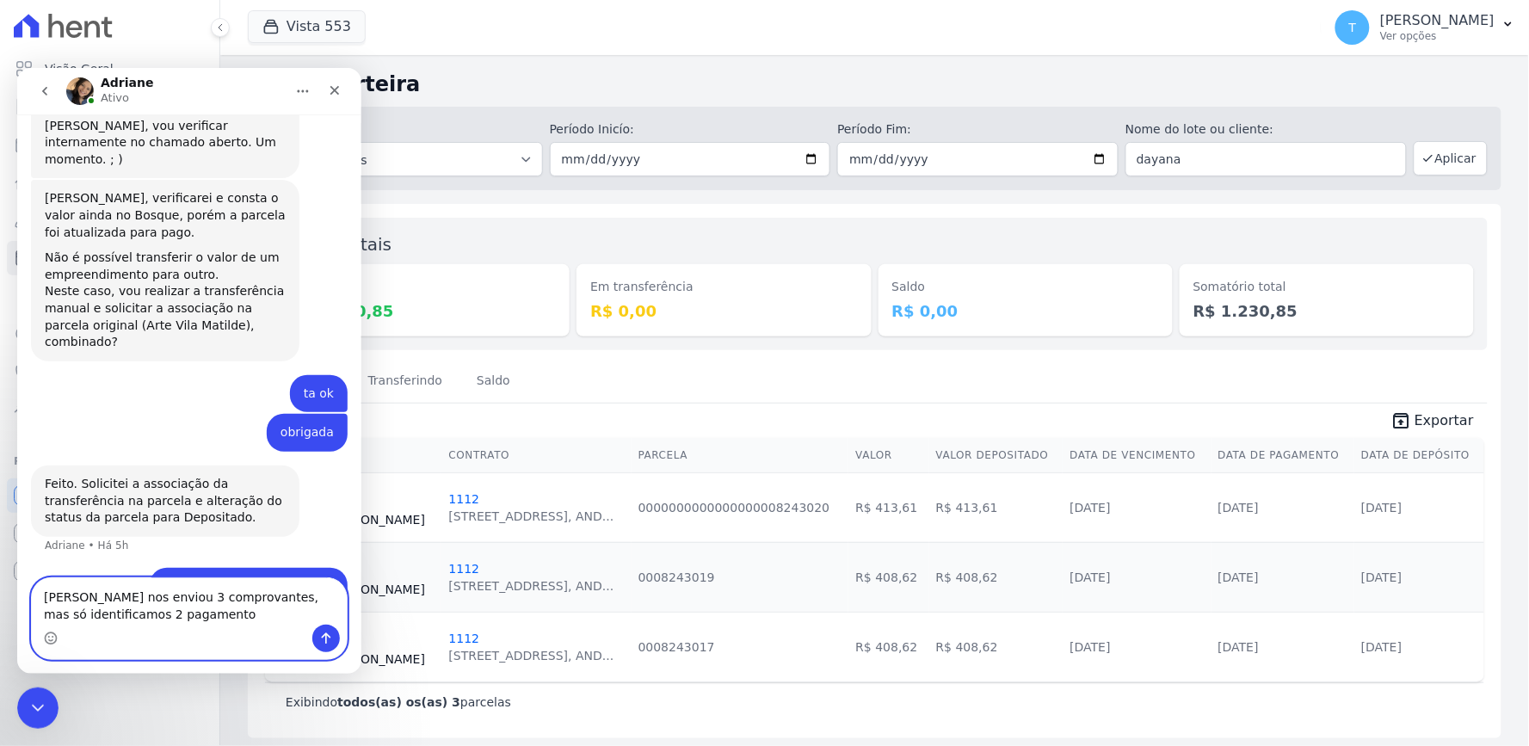
type textarea "Ela nos enviou 3 comprovantes, mas só identificamos 2 pagamentos"
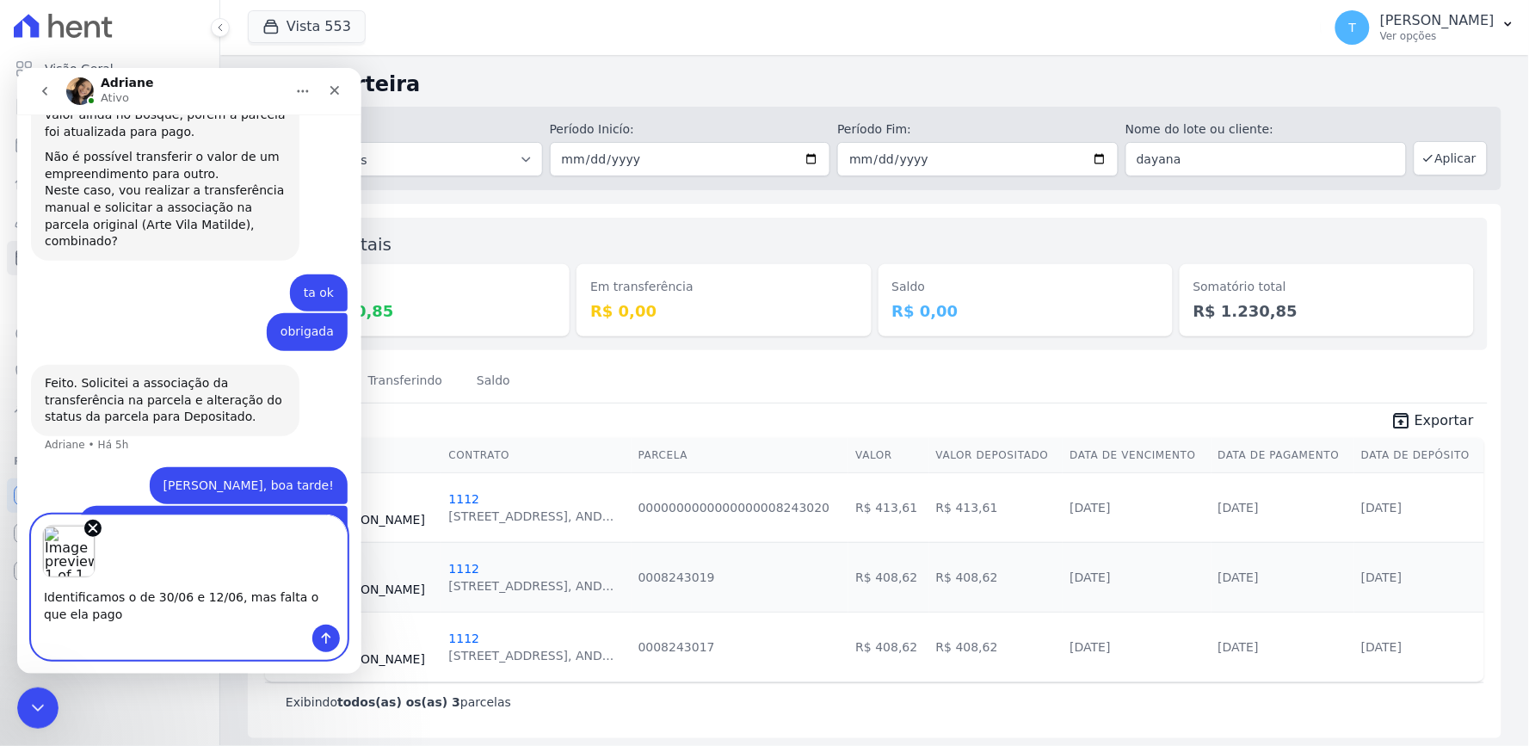
scroll to position [1384, 0]
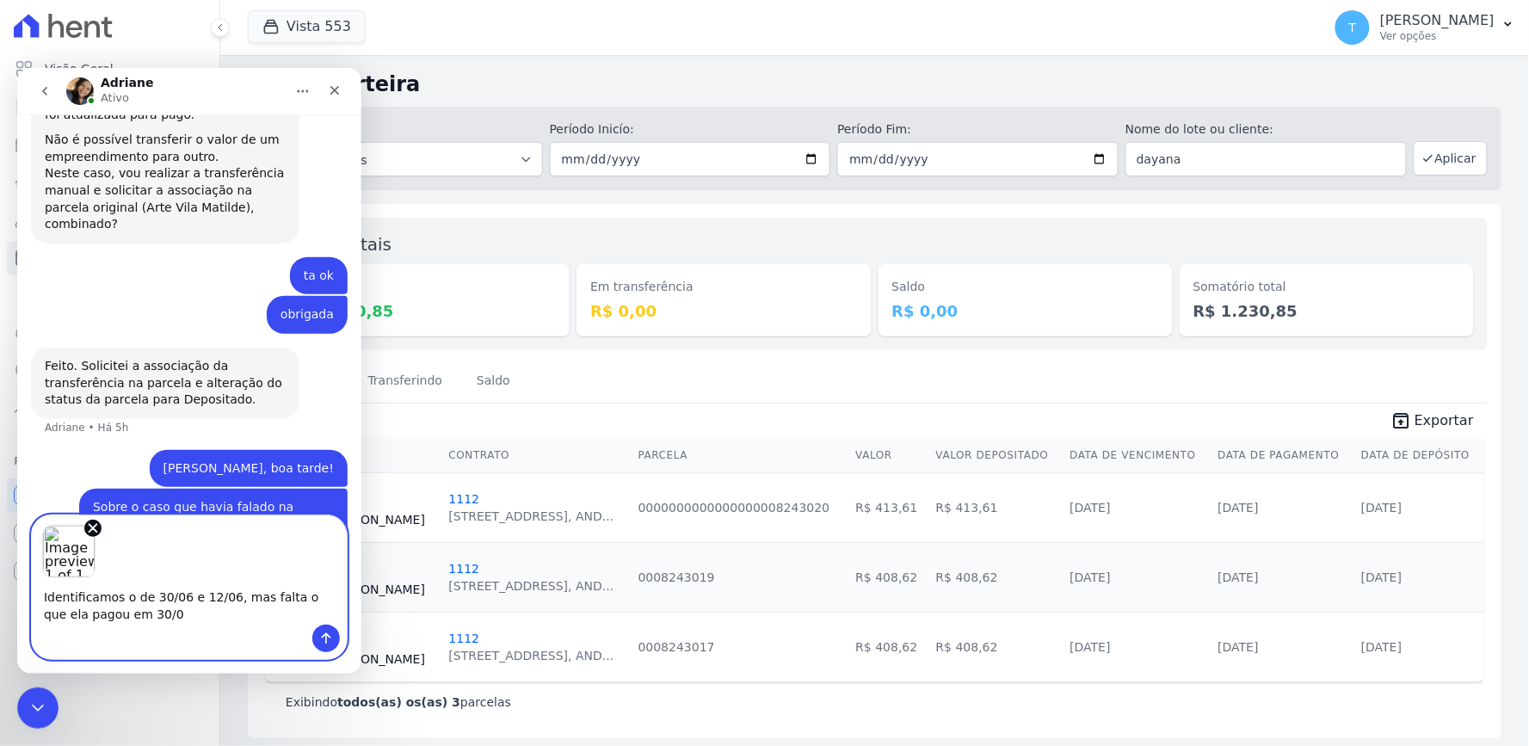
type textarea "Identificamos o de 30/06 e 12/06, mas falta o que ela pagou em 30/07"
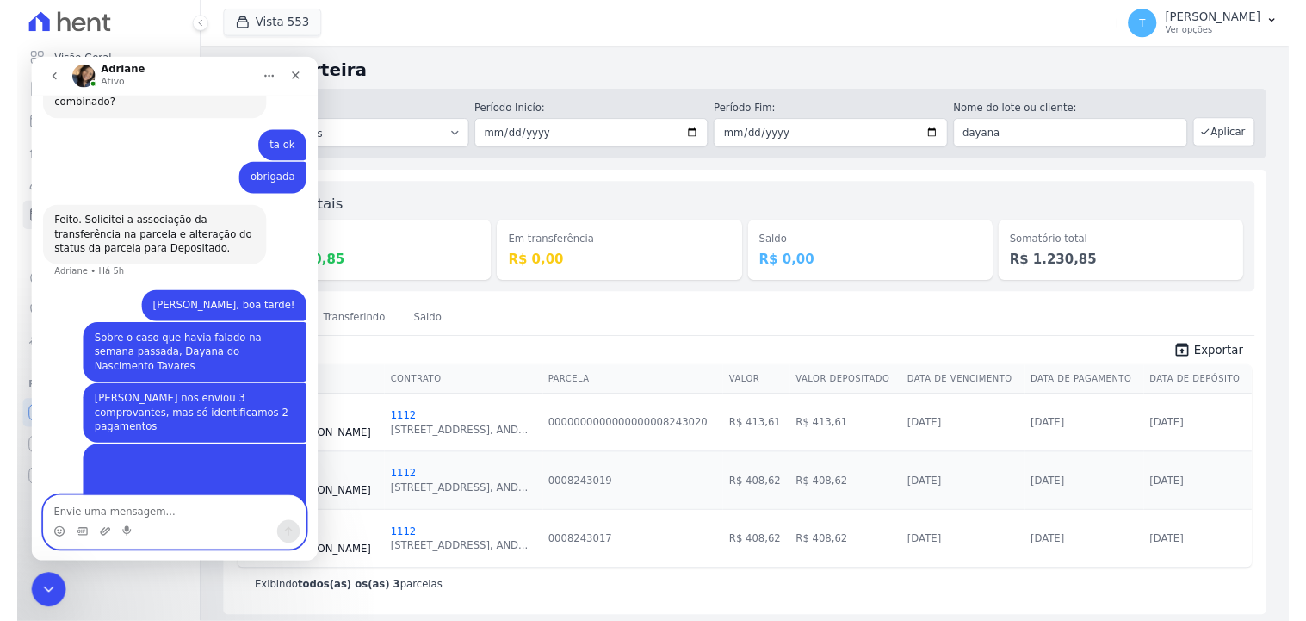
scroll to position [1485, 0]
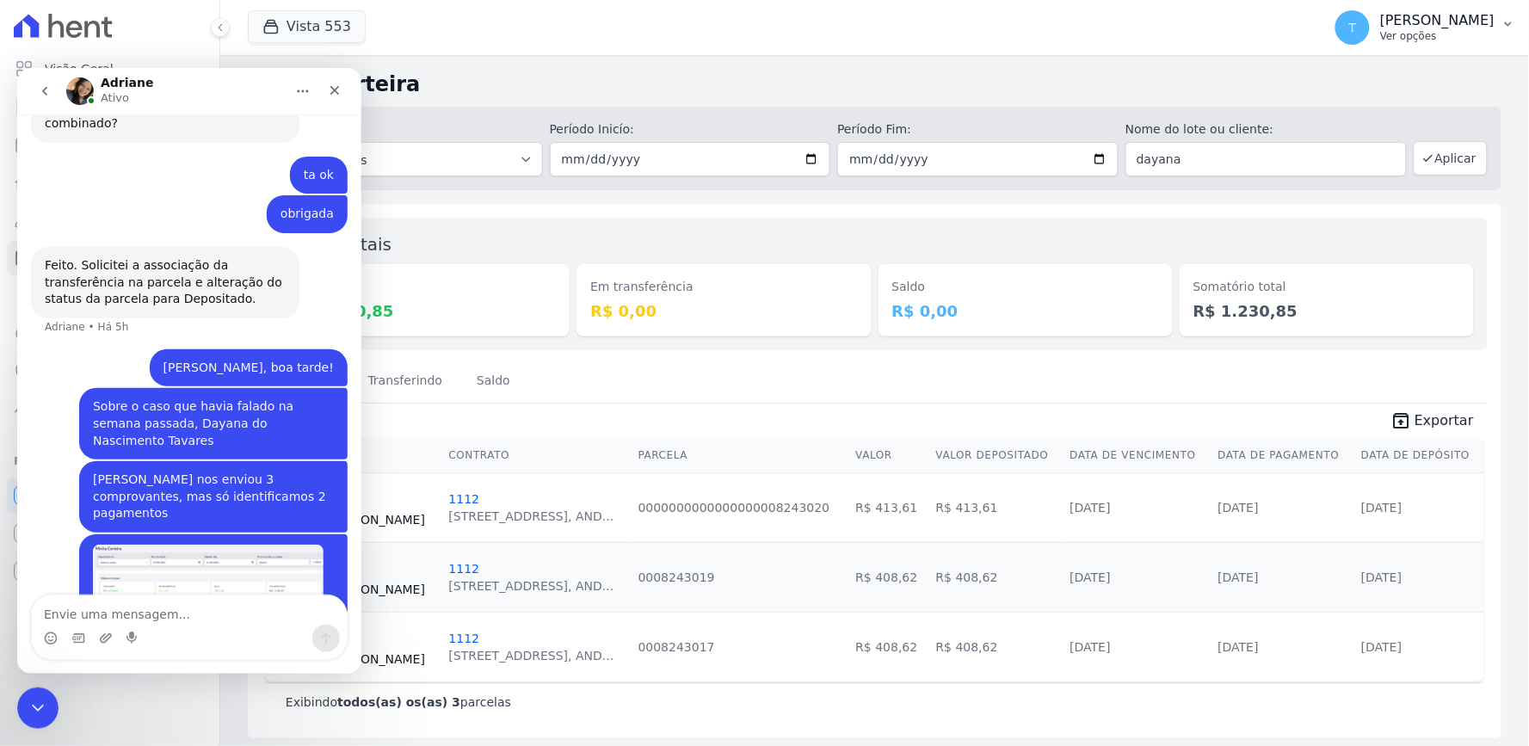
drag, startPoint x: 1242, startPoint y: 384, endPoint x: 1328, endPoint y: 49, distance: 345.7
click at [1242, 384] on div "Depositado Transferindo Saldo" at bounding box center [875, 382] width 1226 height 42
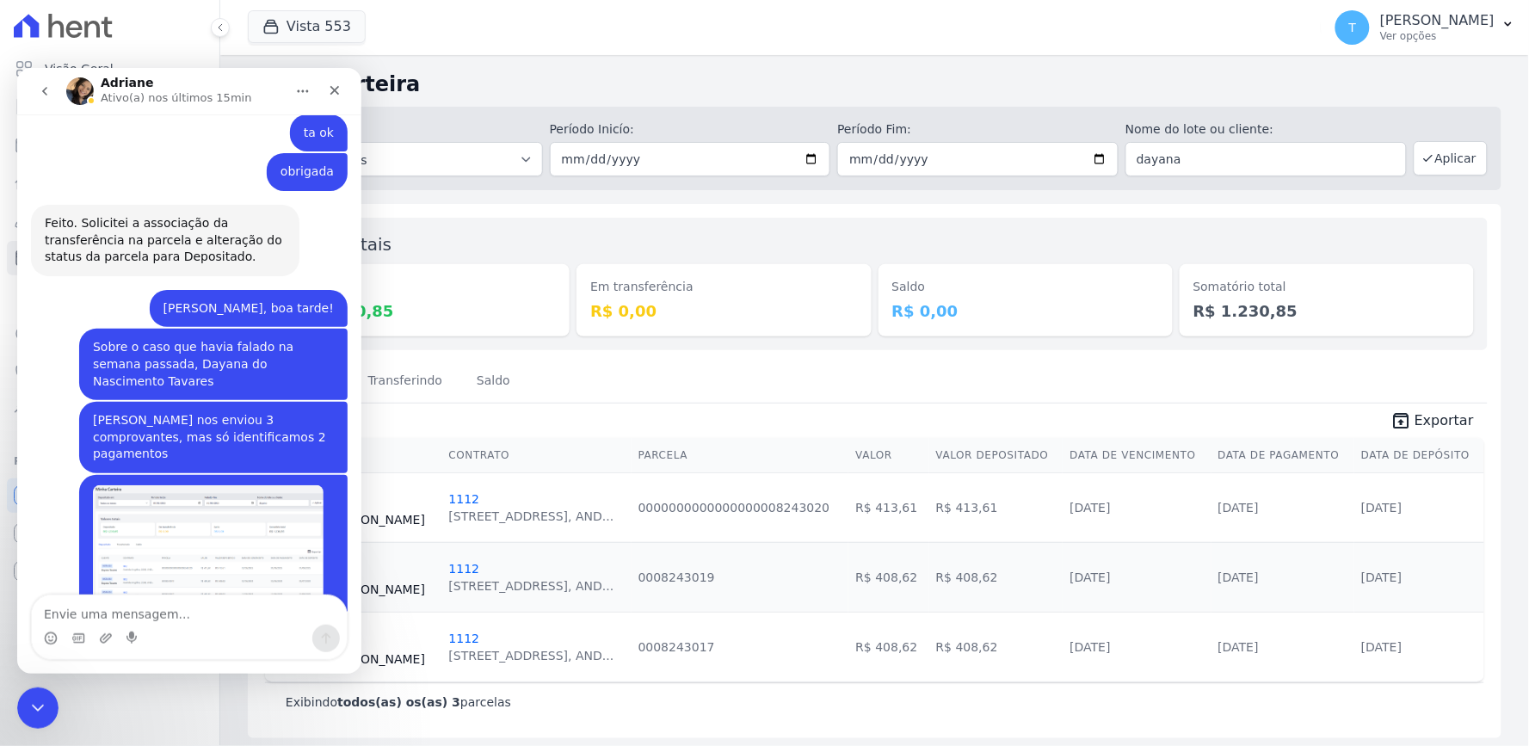
scroll to position [1651, 0]
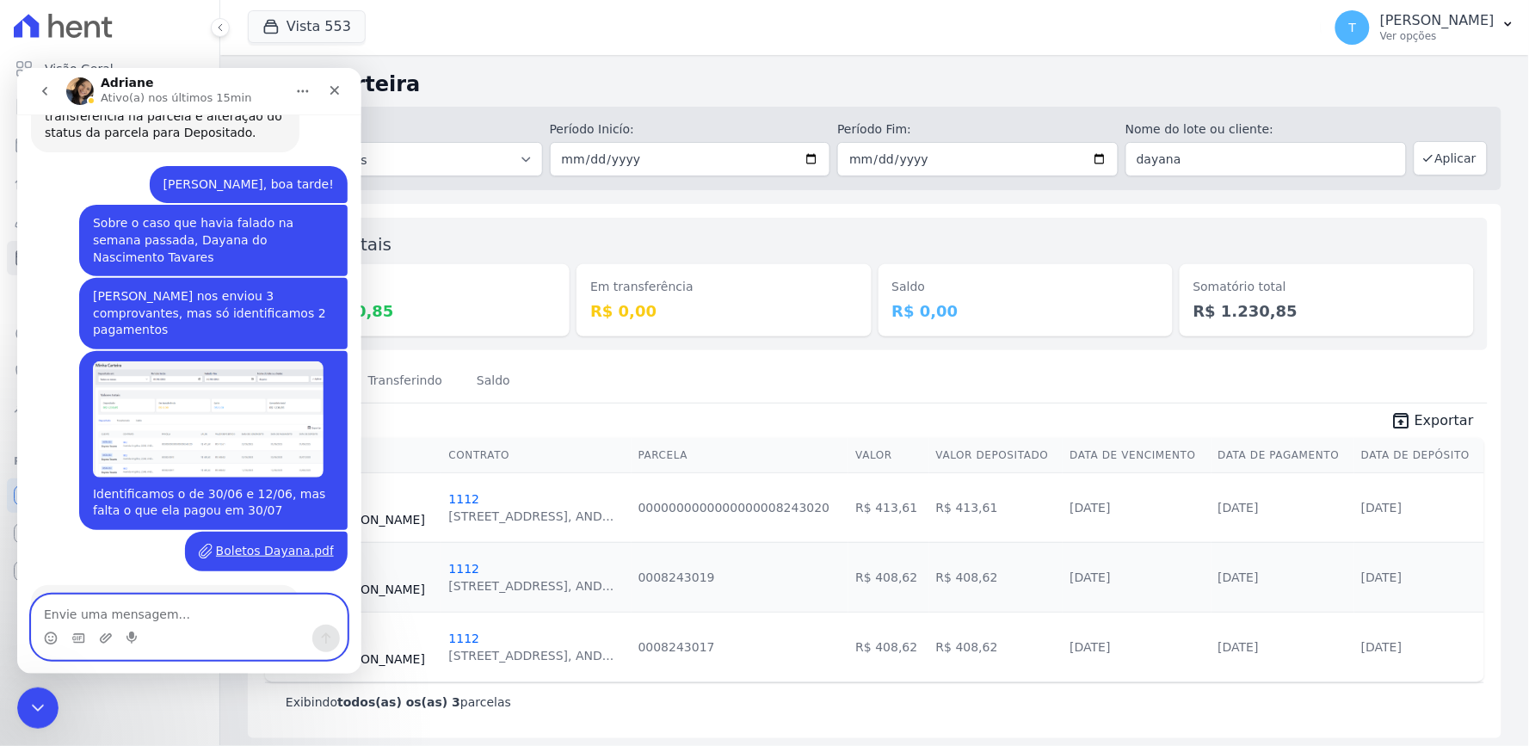
click at [197, 609] on textarea "Envie uma mensagem..." at bounding box center [188, 609] width 315 height 29
click at [278, 361] on img "Thayna diz…" at bounding box center [207, 419] width 231 height 116
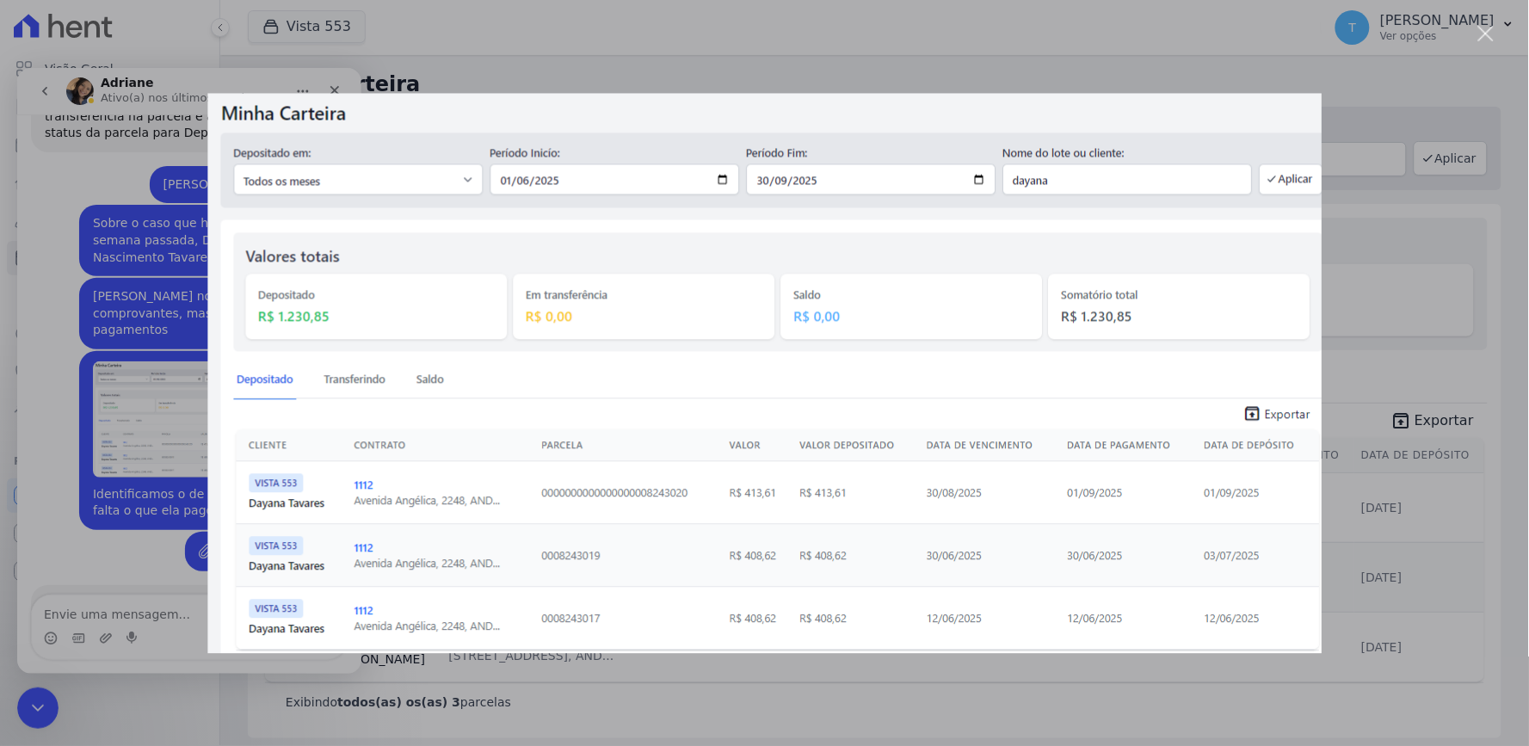
click at [628, 62] on div "Messenger da Intercom" at bounding box center [764, 373] width 1529 height 746
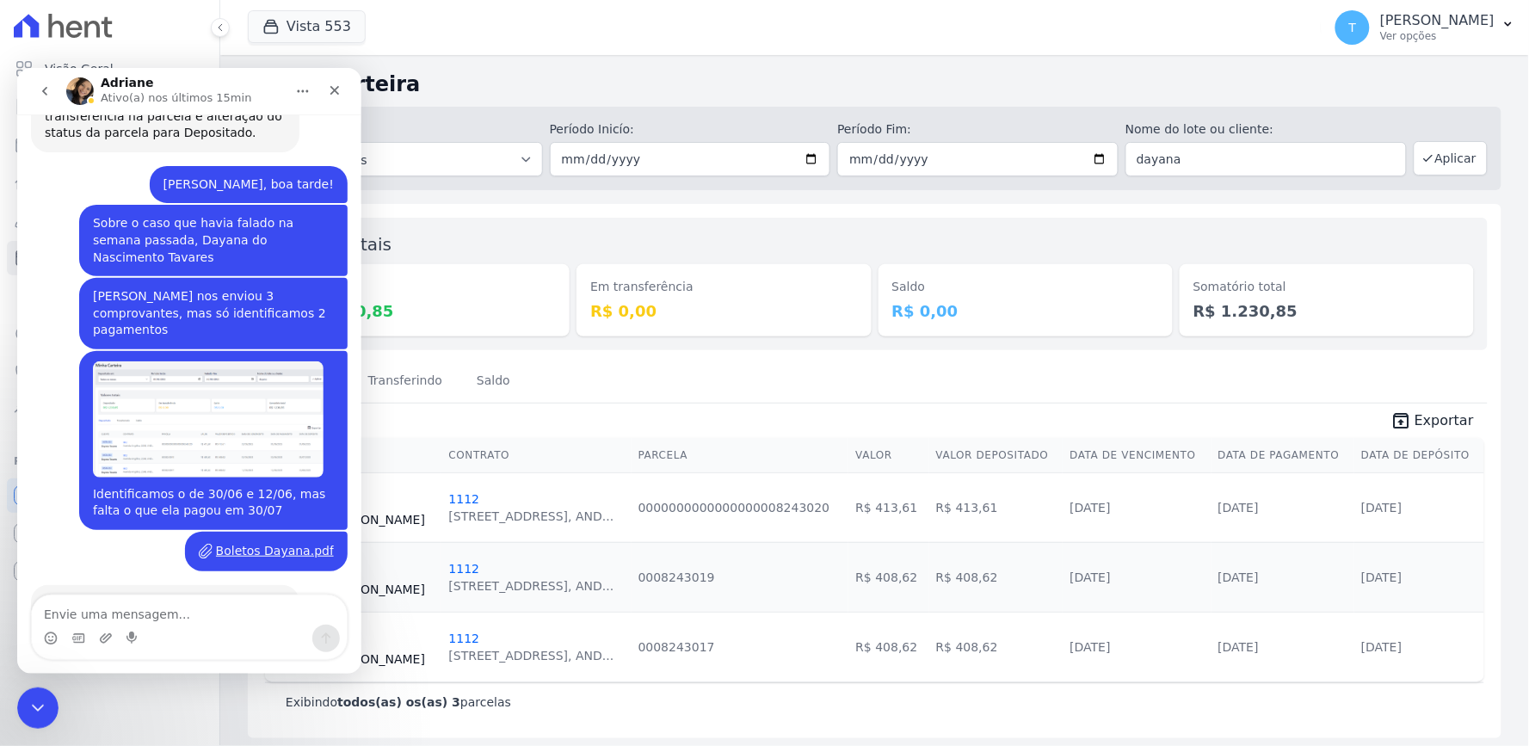
click at [241, 626] on div "Messenger da Intercom" at bounding box center [188, 638] width 315 height 28
click at [232, 624] on div "Messenger da Intercom" at bounding box center [188, 638] width 315 height 28
click at [176, 627] on div "Messenger da Intercom" at bounding box center [188, 638] width 315 height 28
click at [164, 615] on textarea "Envie uma mensagem..." at bounding box center [188, 609] width 315 height 29
type textarea "Seria maio, junho e julho"
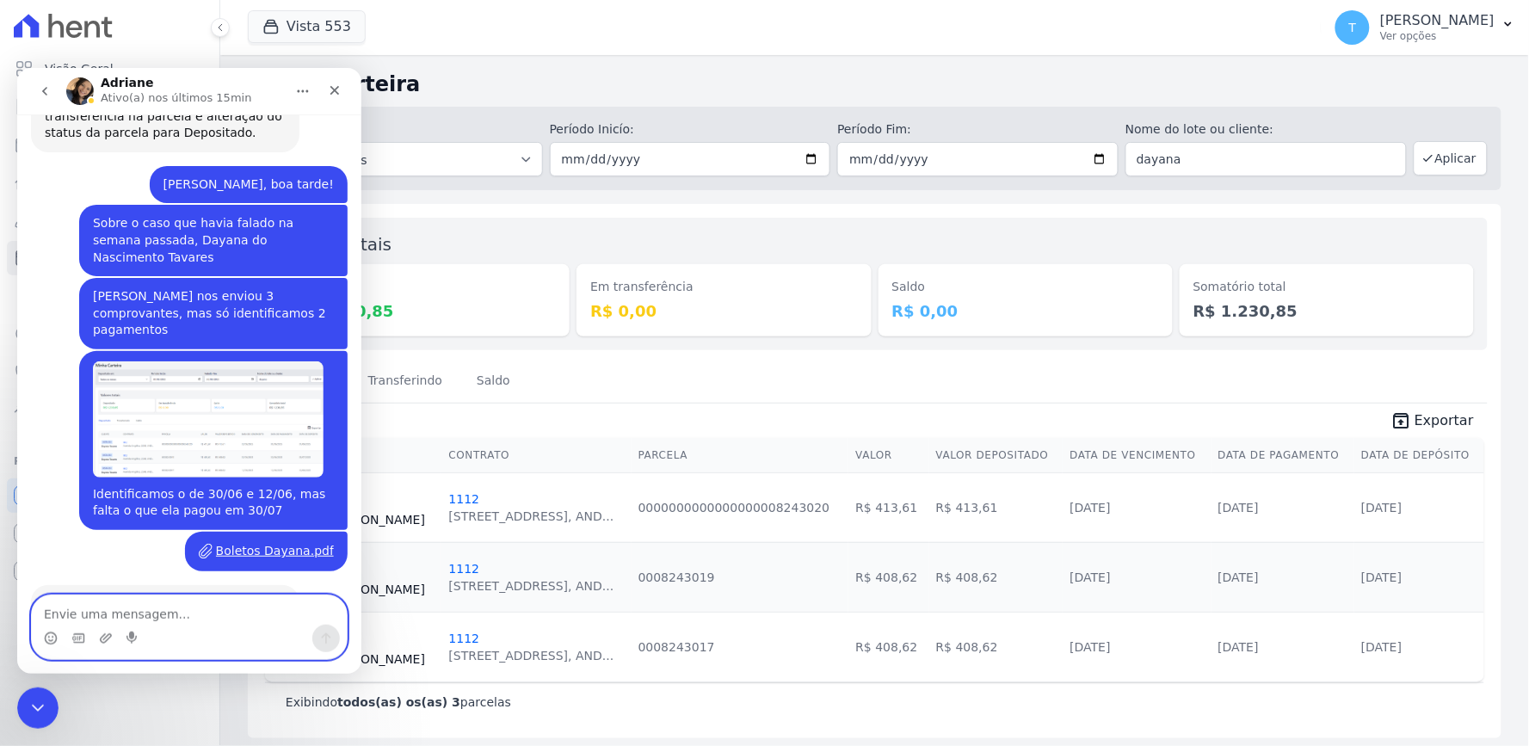
scroll to position [1702, 0]
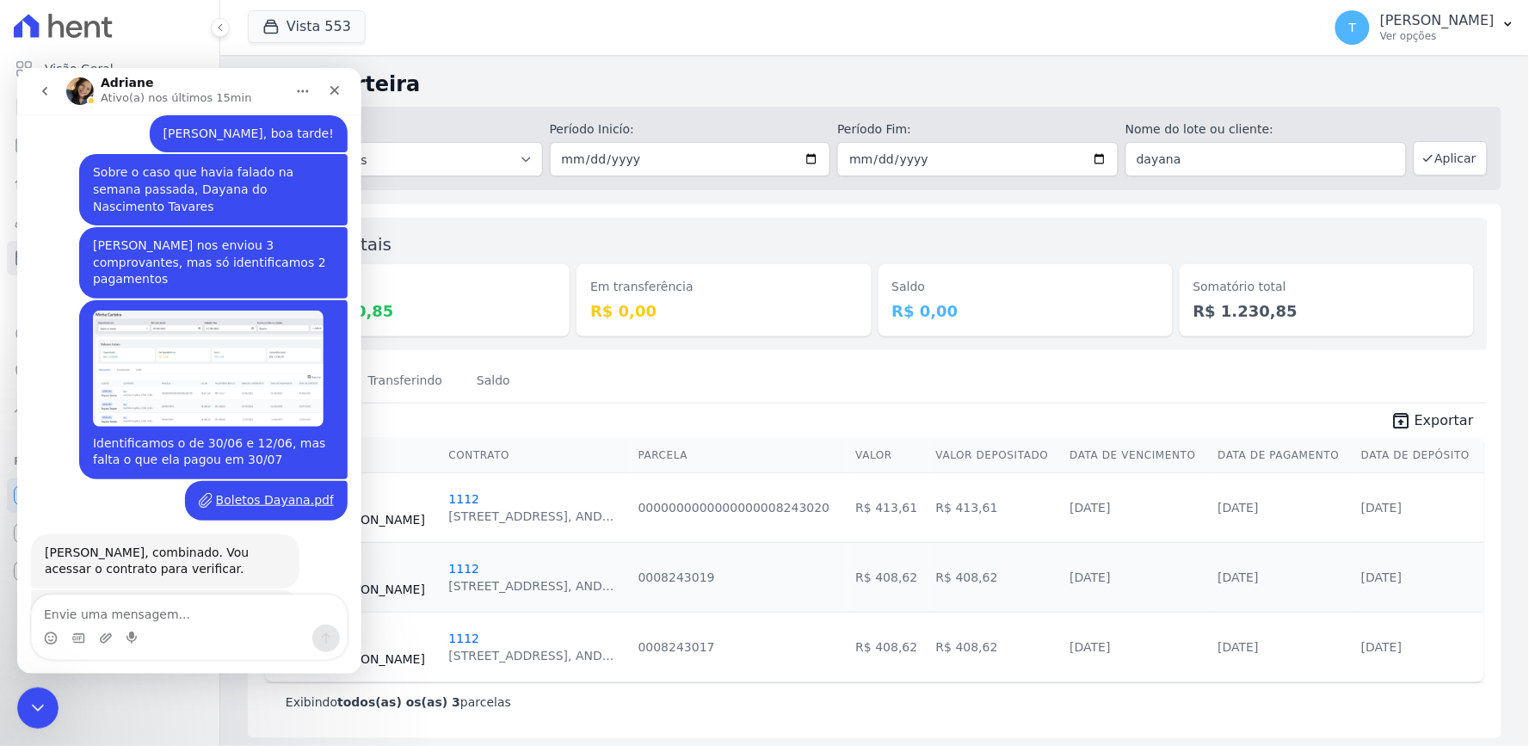
click at [14, 711] on div "Visão Geral Contratos Parcelas Lotes Clientes Minha Carteira Transferências Cré…" at bounding box center [109, 373] width 219 height 746
